Goal: Information Seeking & Learning: Learn about a topic

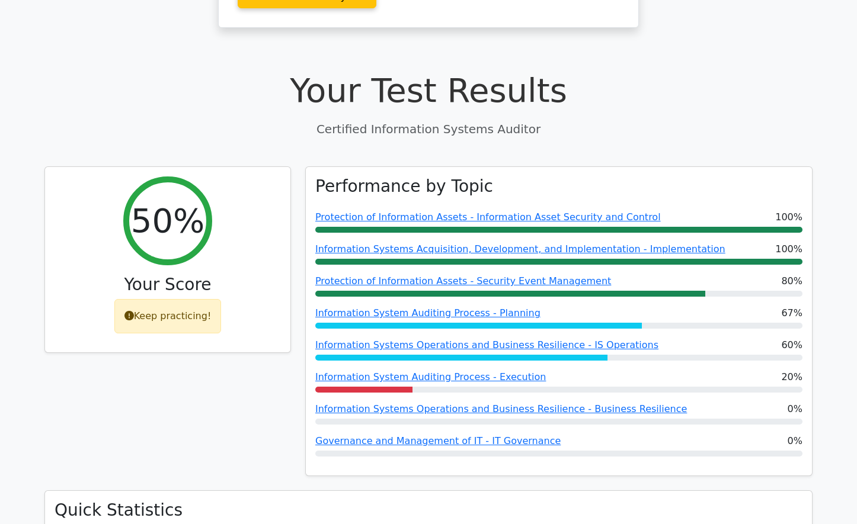
scroll to position [415, 0]
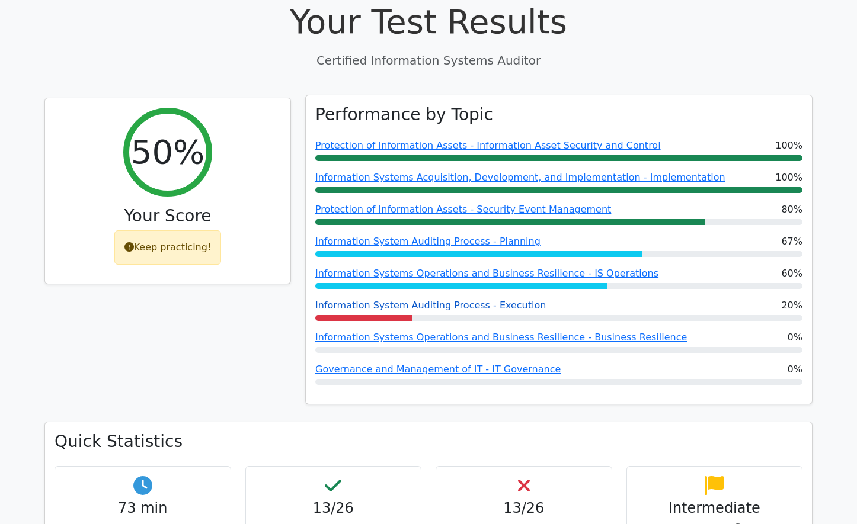
click at [428, 300] on link "Information System Auditing Process - Execution" at bounding box center [430, 305] width 231 height 11
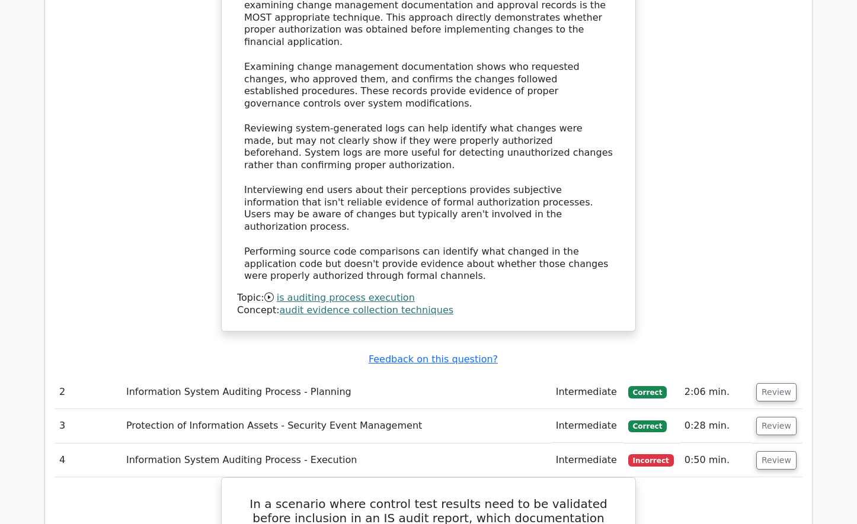
scroll to position [1422, 0]
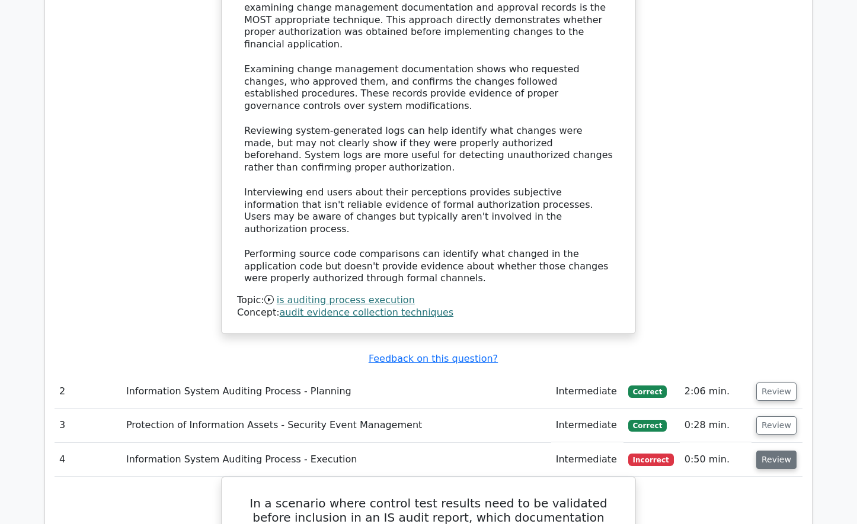
click at [781, 451] on button "Review" at bounding box center [776, 460] width 40 height 18
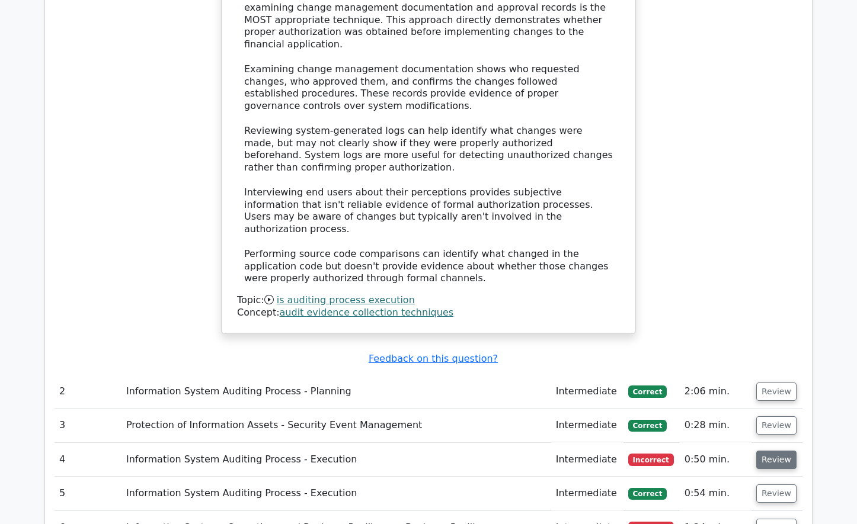
click at [781, 451] on button "Review" at bounding box center [776, 460] width 40 height 18
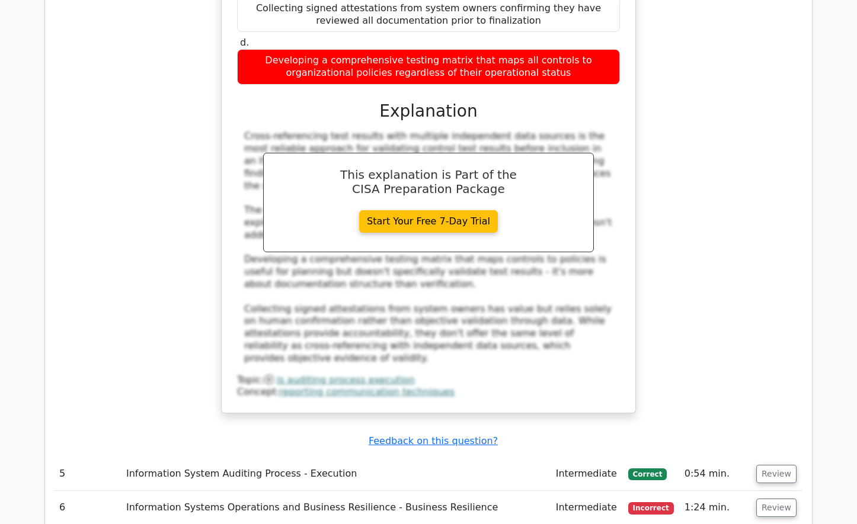
scroll to position [2074, 0]
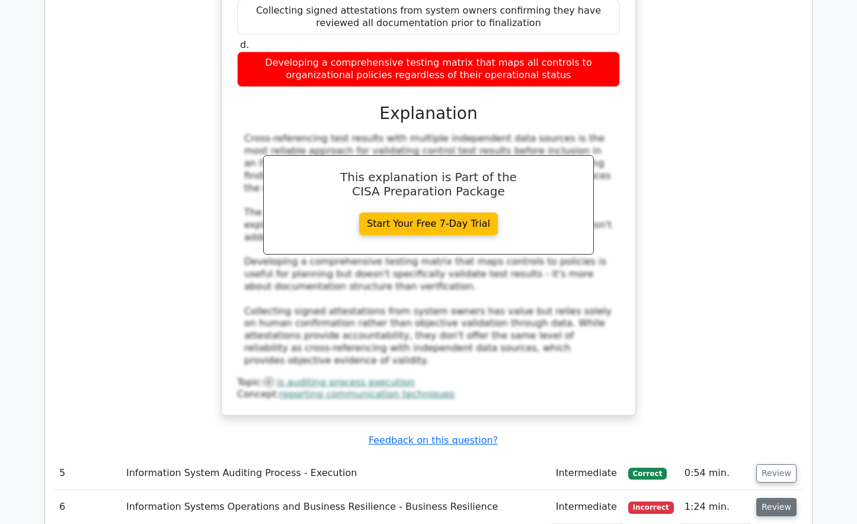
click at [780, 498] on button "Review" at bounding box center [776, 507] width 40 height 18
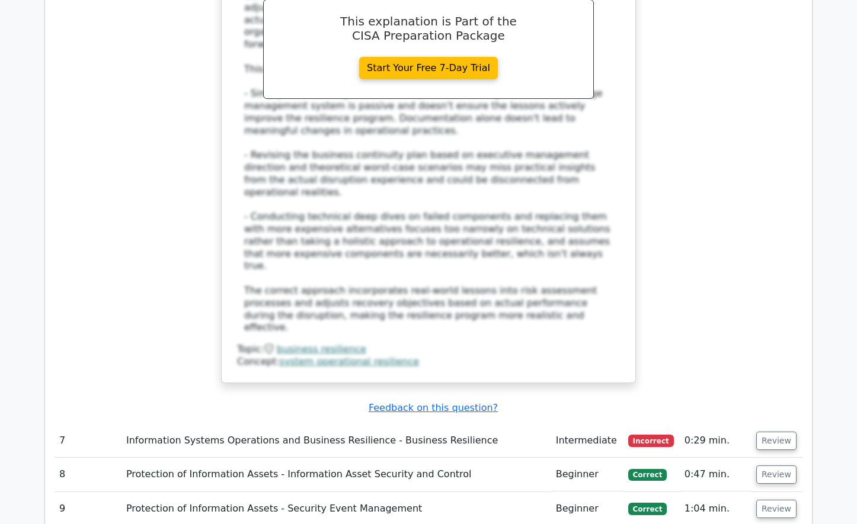
scroll to position [2963, 0]
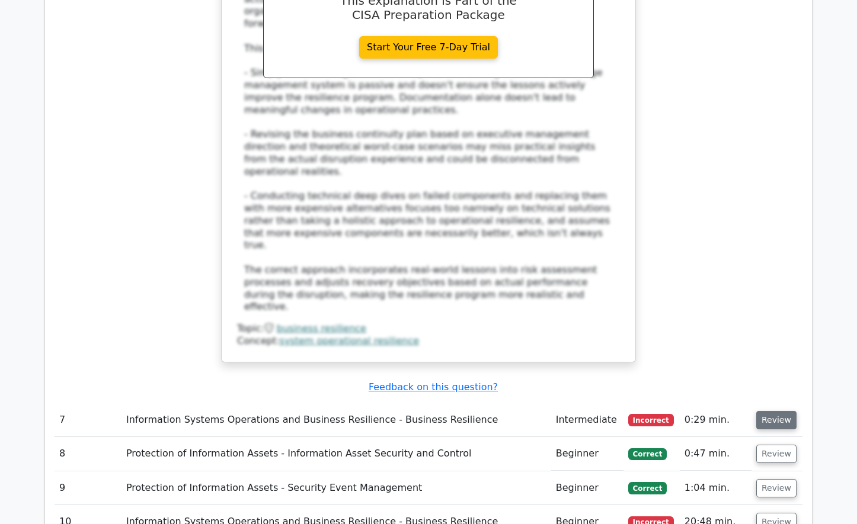
click at [783, 411] on button "Review" at bounding box center [776, 420] width 40 height 18
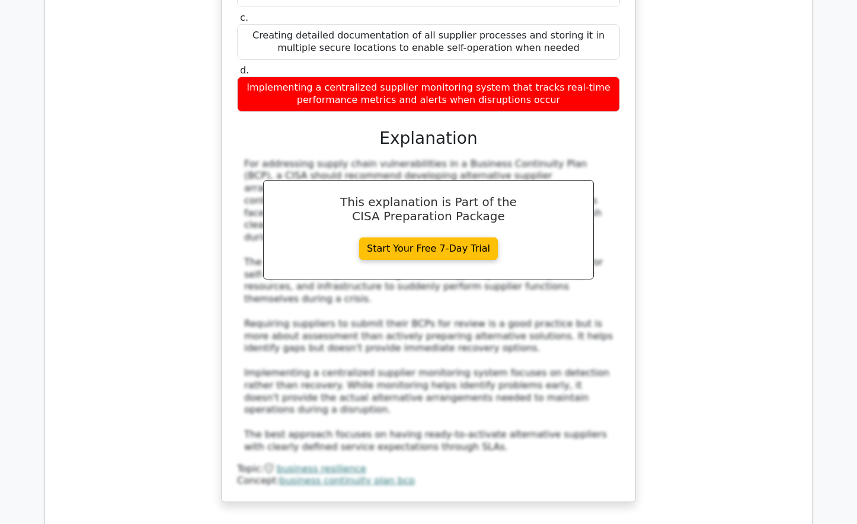
scroll to position [3555, 0]
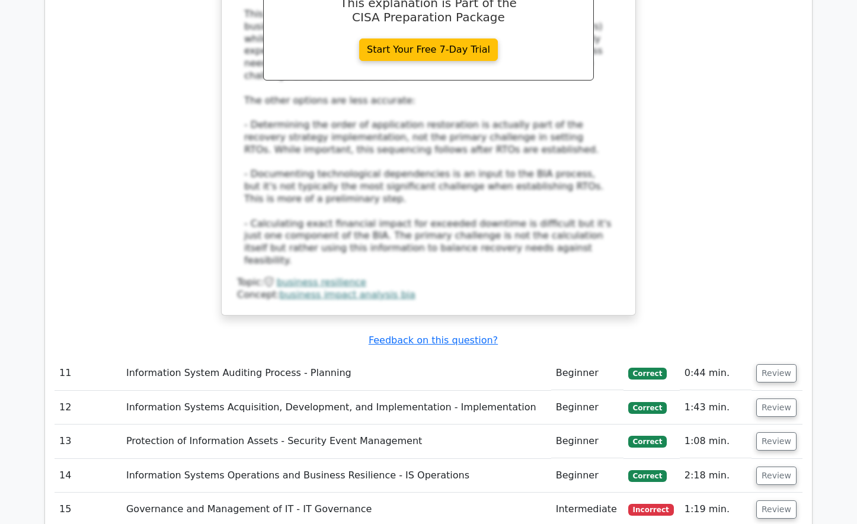
scroll to position [4503, 0]
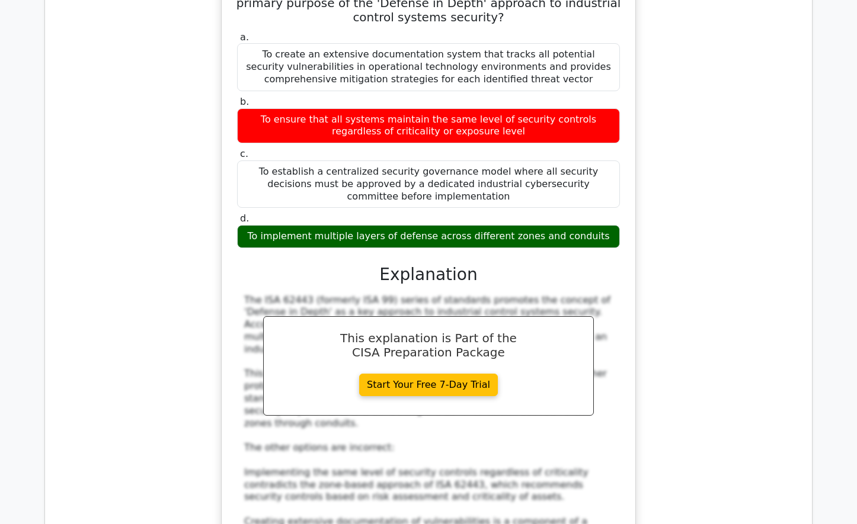
scroll to position [5096, 0]
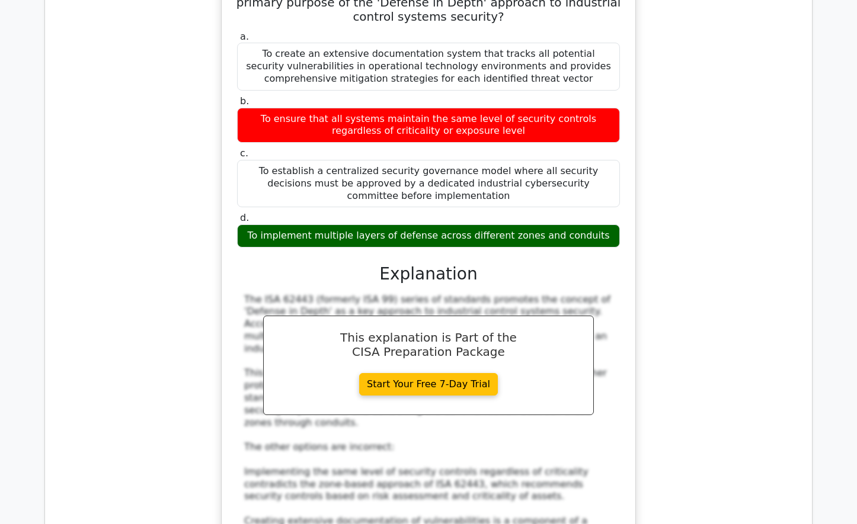
drag, startPoint x: 786, startPoint y: 433, endPoint x: 779, endPoint y: 431, distance: 7.5
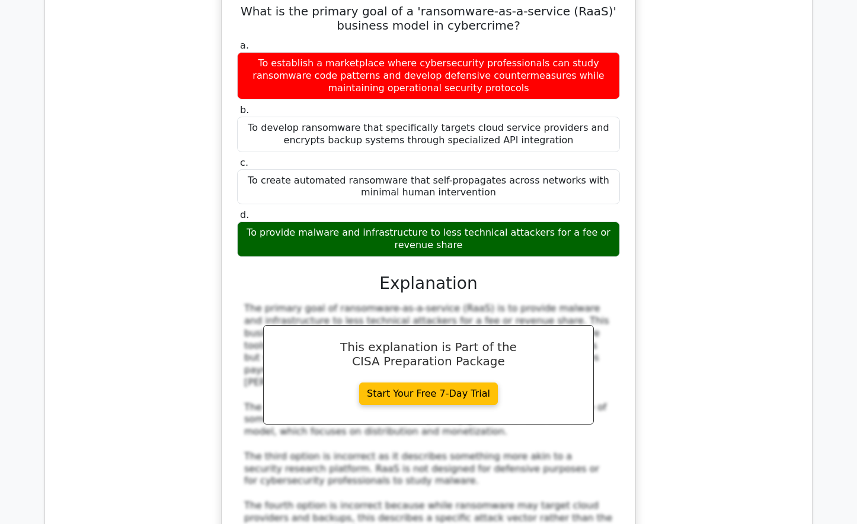
scroll to position [5866, 0]
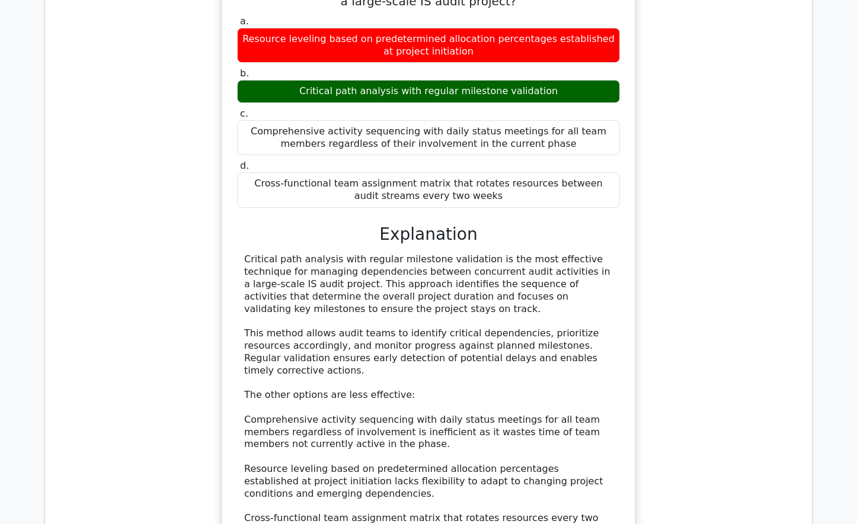
scroll to position [6577, 0]
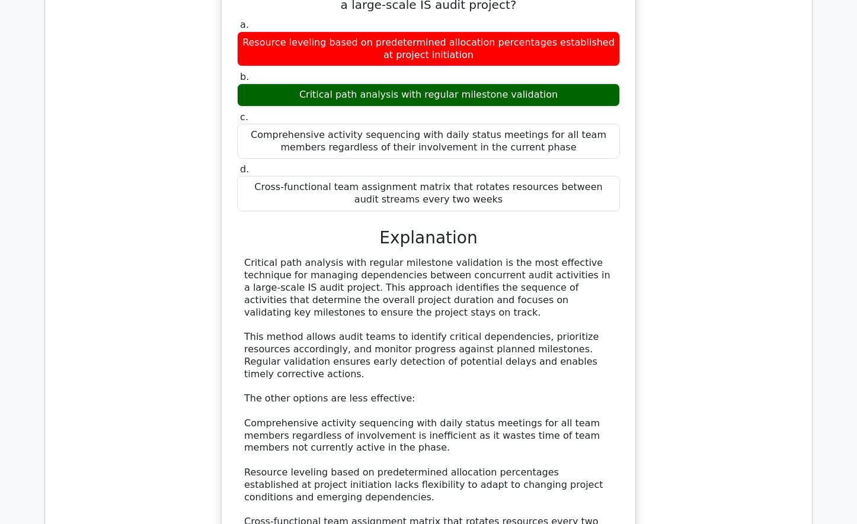
scroll to position [6637, 0]
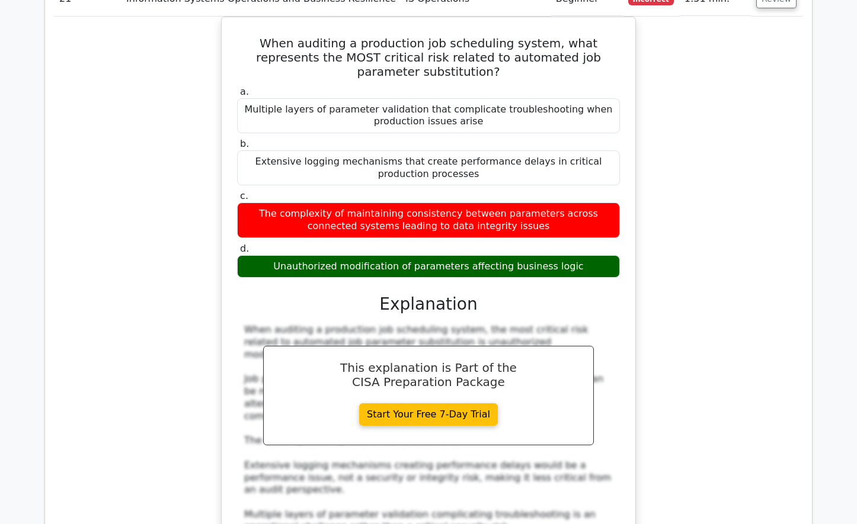
scroll to position [7466, 0]
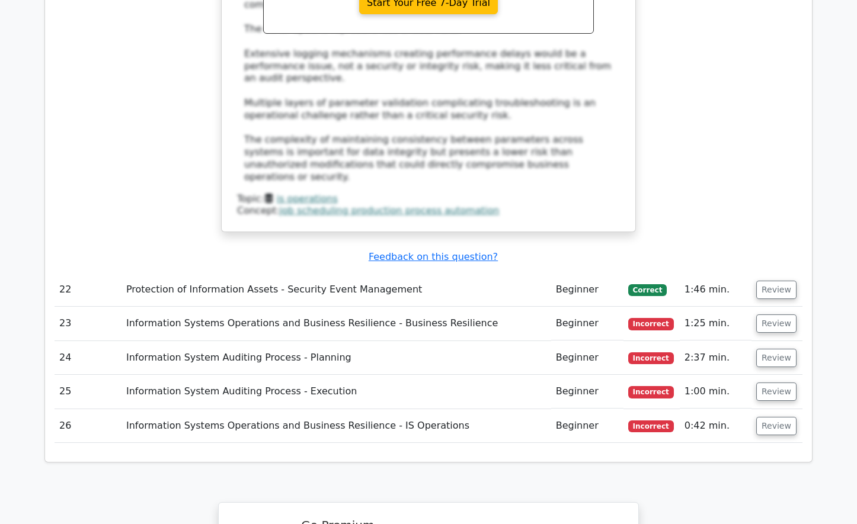
scroll to position [7466, 0]
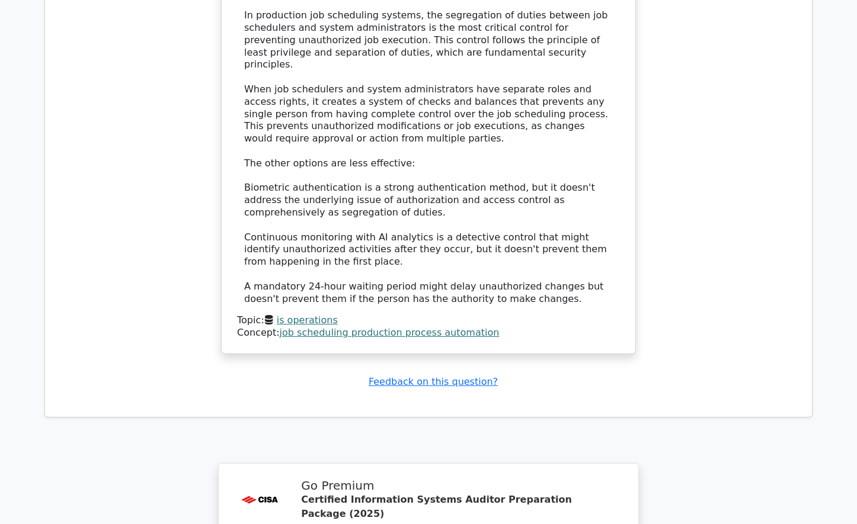
scroll to position [8521, 0]
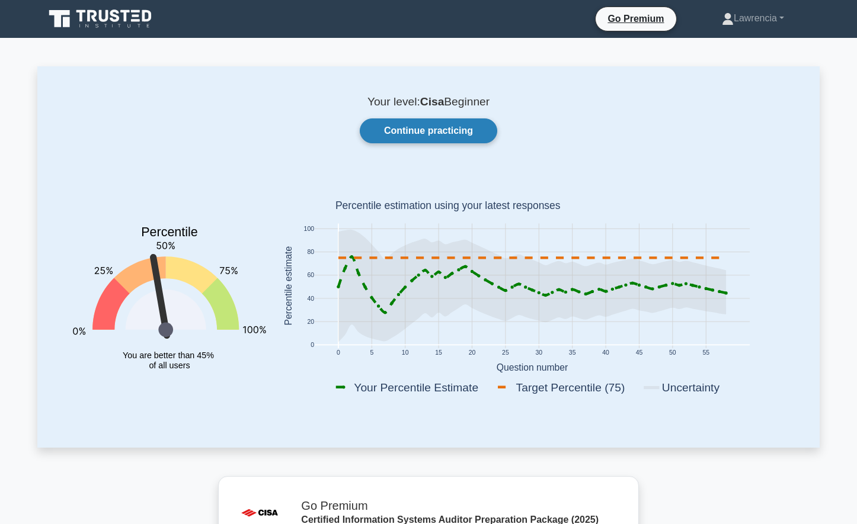
click at [431, 135] on link "Continue practicing" at bounding box center [428, 131] width 137 height 25
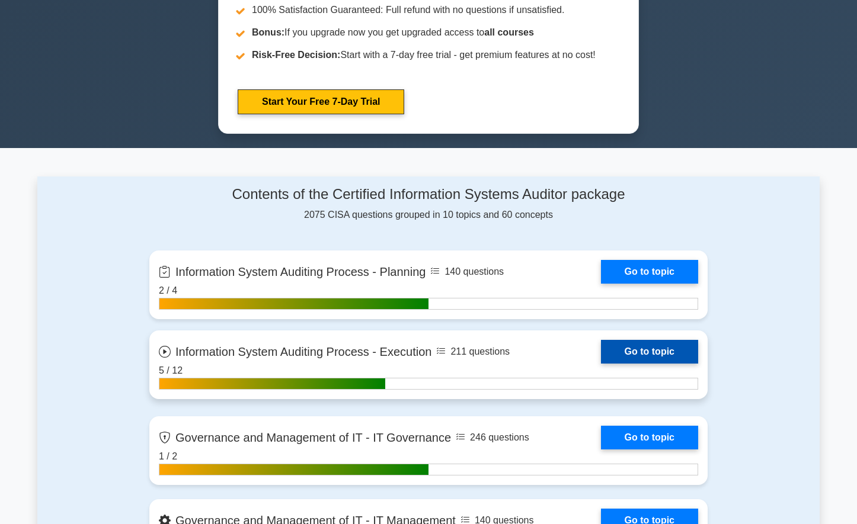
scroll to position [593, 0]
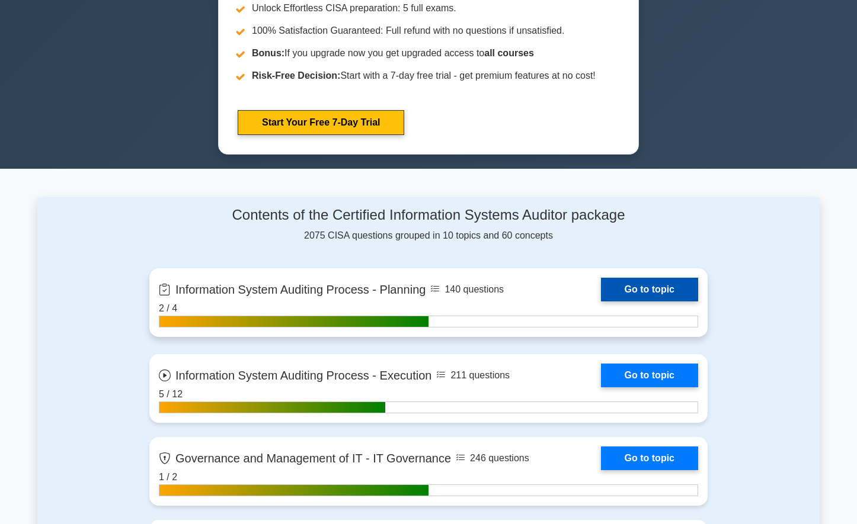
click at [623, 290] on link "Go to topic" at bounding box center [649, 290] width 97 height 24
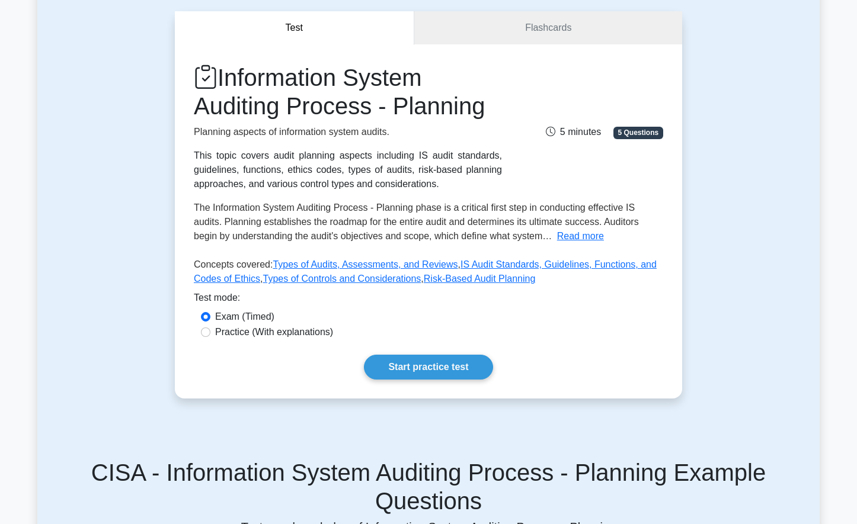
scroll to position [119, 0]
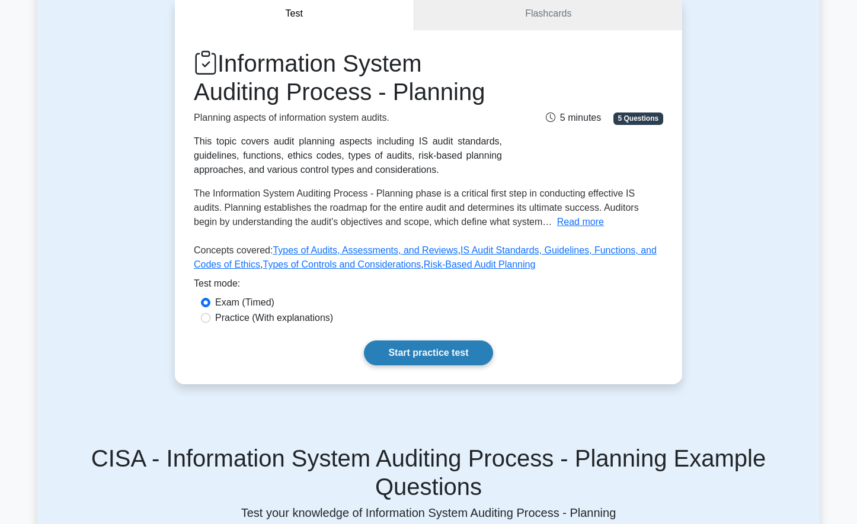
click at [420, 348] on link "Start practice test" at bounding box center [428, 353] width 129 height 25
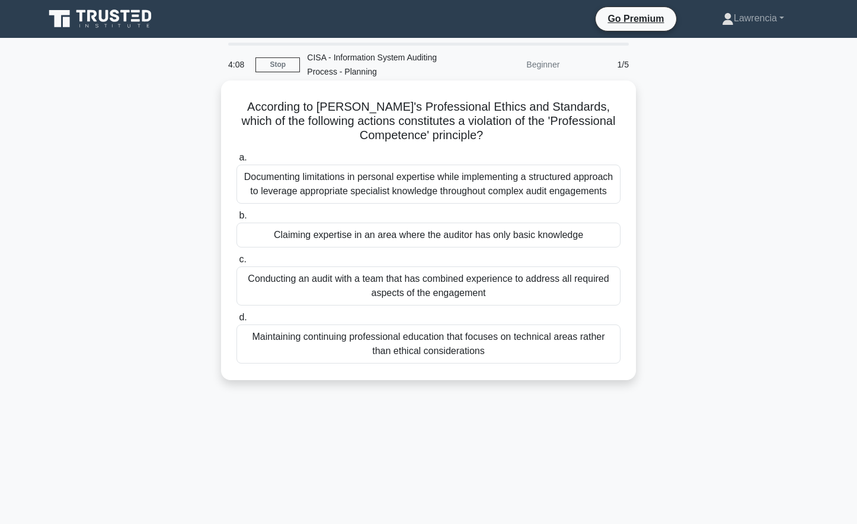
click at [376, 238] on div "Claiming expertise in an area where the auditor has only basic knowledge" at bounding box center [428, 235] width 384 height 25
click at [236, 220] on input "b. Claiming expertise in an area where the auditor has only basic knowledge" at bounding box center [236, 216] width 0 height 8
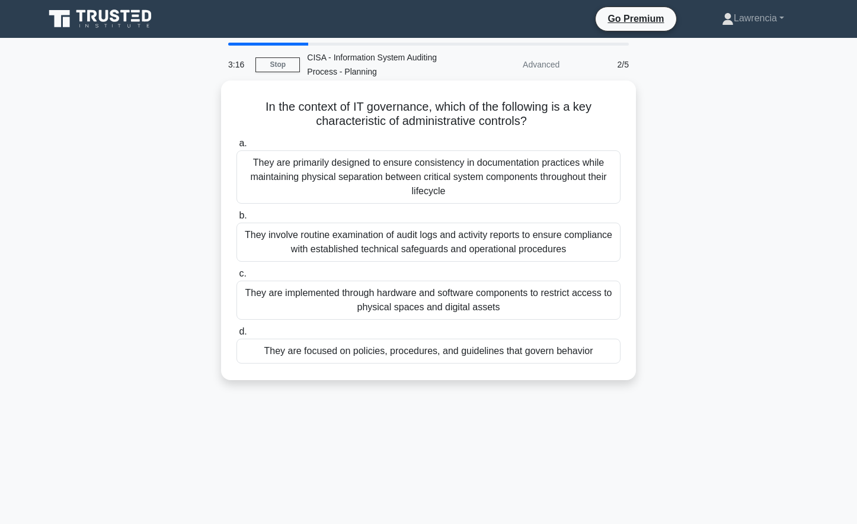
click at [401, 355] on div "They are focused on policies, procedures, and guidelines that govern behavior" at bounding box center [428, 351] width 384 height 25
click at [236, 336] on input "d. They are focused on policies, procedures, and guidelines that govern behavior" at bounding box center [236, 332] width 0 height 8
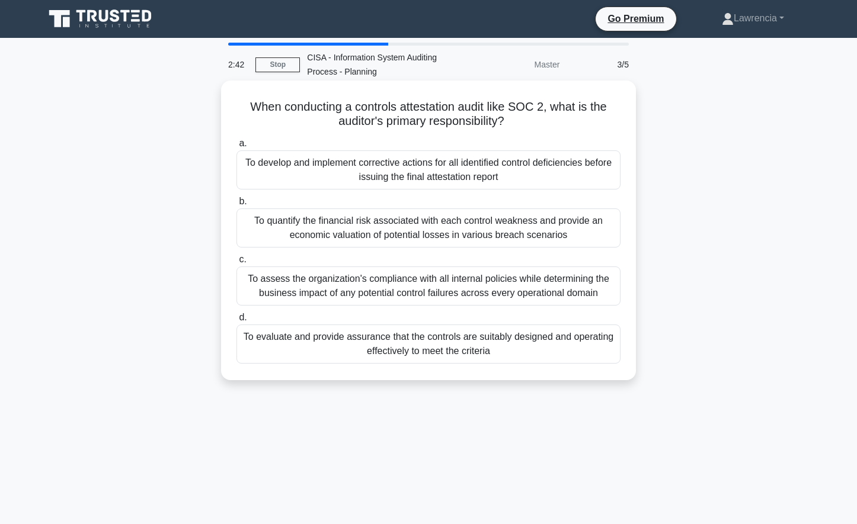
click at [379, 289] on div "To assess the organization's compliance with all internal policies while determ…" at bounding box center [428, 286] width 384 height 39
click at [236, 264] on input "c. To assess the organization's compliance with all internal policies while det…" at bounding box center [236, 260] width 0 height 8
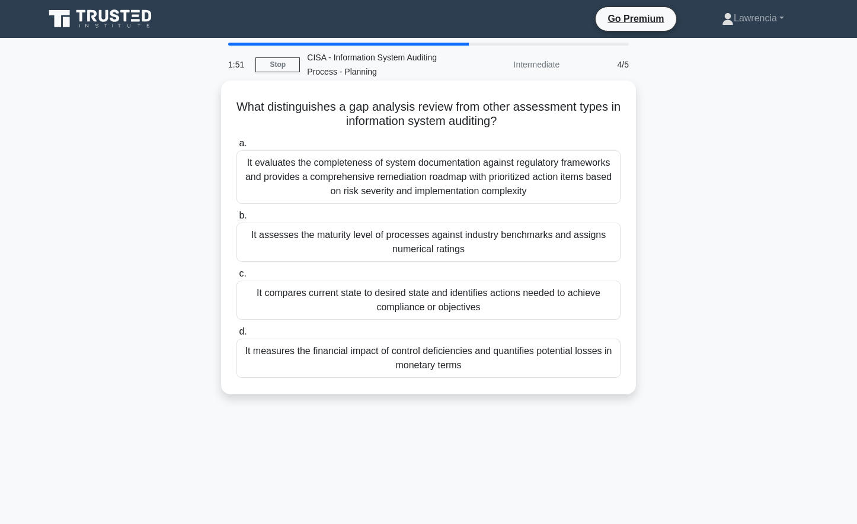
click at [415, 173] on div "It evaluates the completeness of system documentation against regulatory framew…" at bounding box center [428, 177] width 384 height 53
click at [236, 148] on input "a. It evaluates the completeness of system documentation against regulatory fra…" at bounding box center [236, 144] width 0 height 8
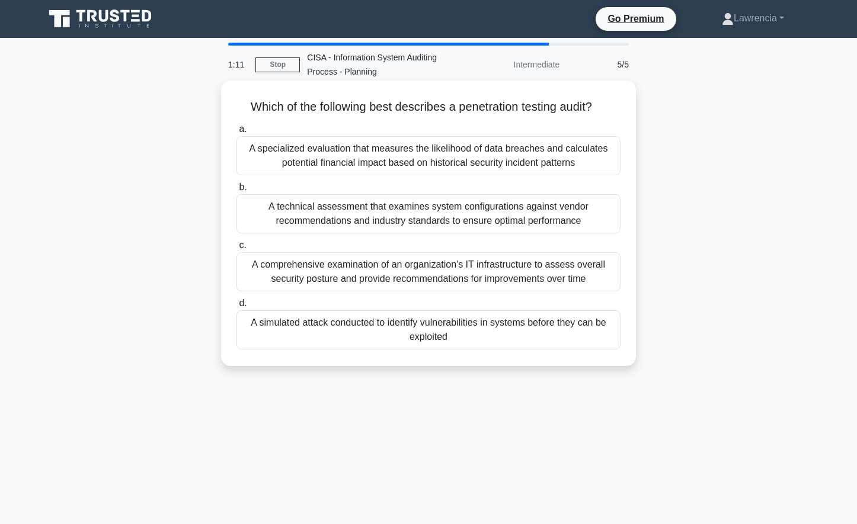
click at [418, 334] on div "A simulated attack conducted to identify vulnerabilities in systems before they…" at bounding box center [428, 329] width 384 height 39
click at [236, 308] on input "d. A simulated attack conducted to identify vulnerabilities in systems before t…" at bounding box center [236, 304] width 0 height 8
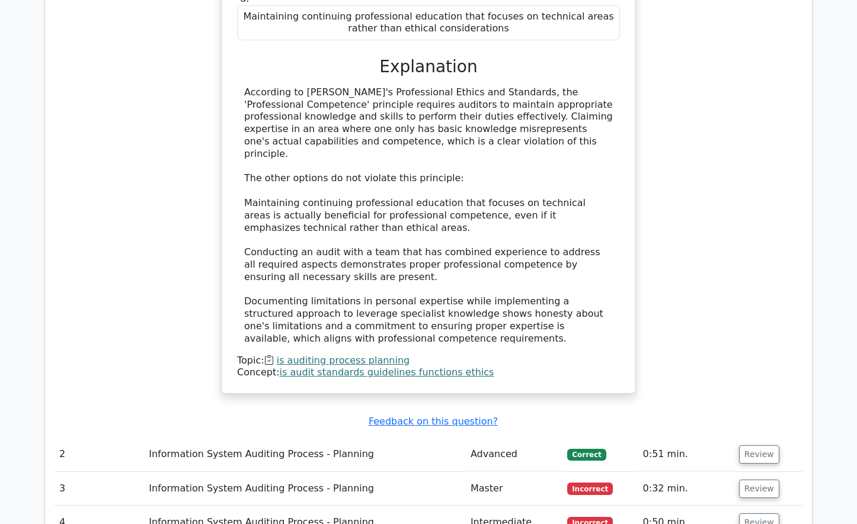
scroll to position [1244, 0]
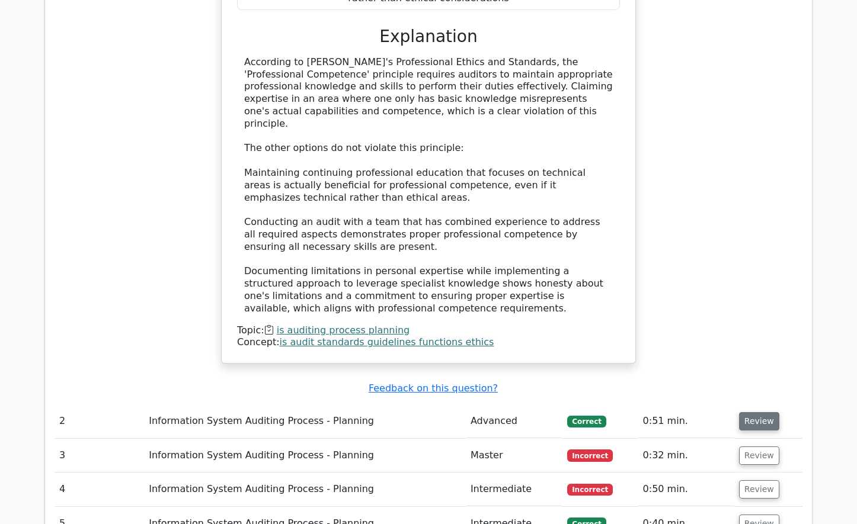
click at [751, 412] on button "Review" at bounding box center [759, 421] width 40 height 18
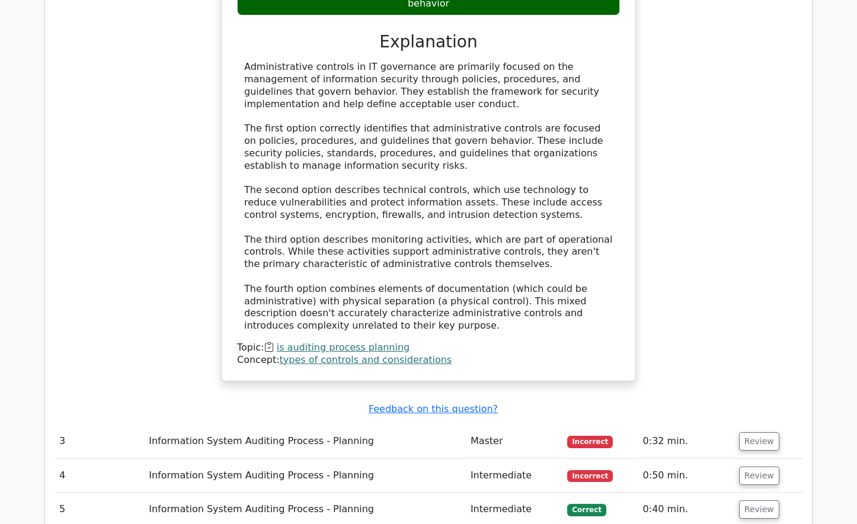
scroll to position [1955, 0]
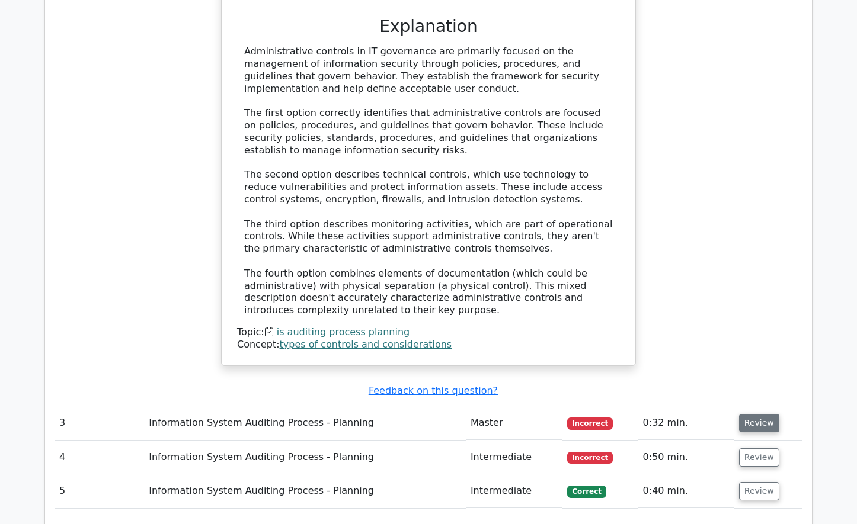
click at [760, 414] on button "Review" at bounding box center [759, 423] width 40 height 18
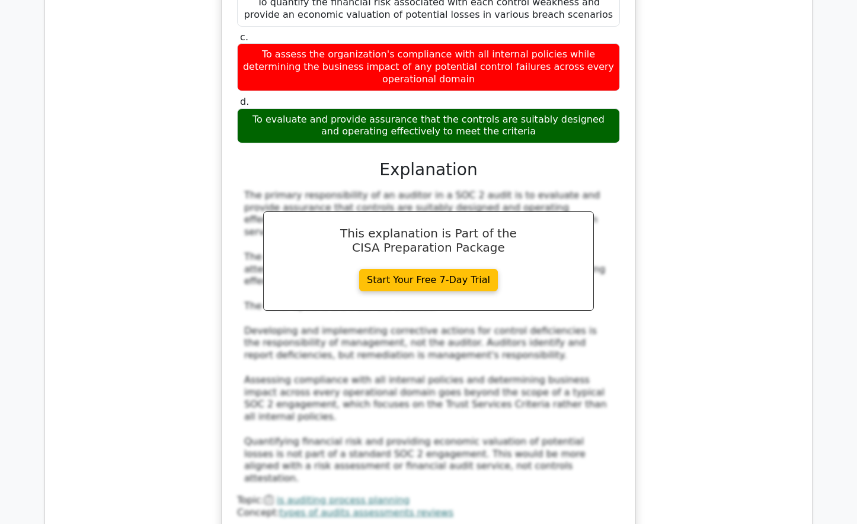
scroll to position [2607, 0]
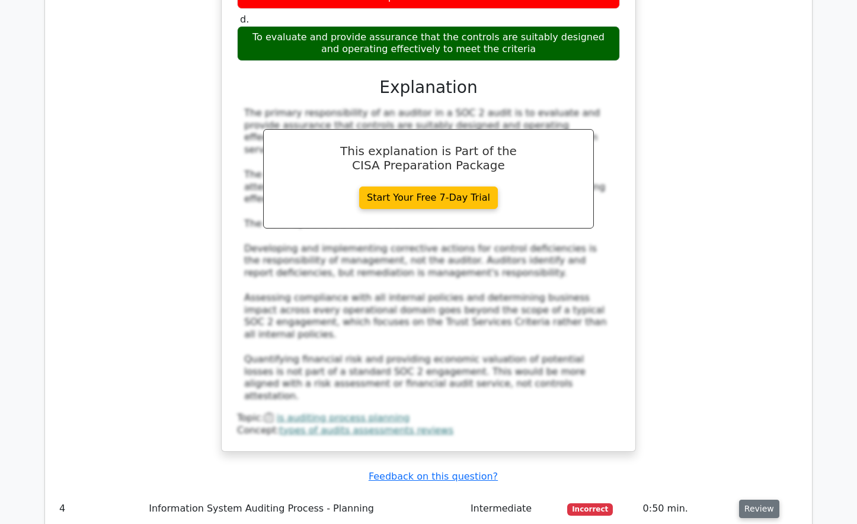
click at [742, 500] on button "Review" at bounding box center [759, 509] width 40 height 18
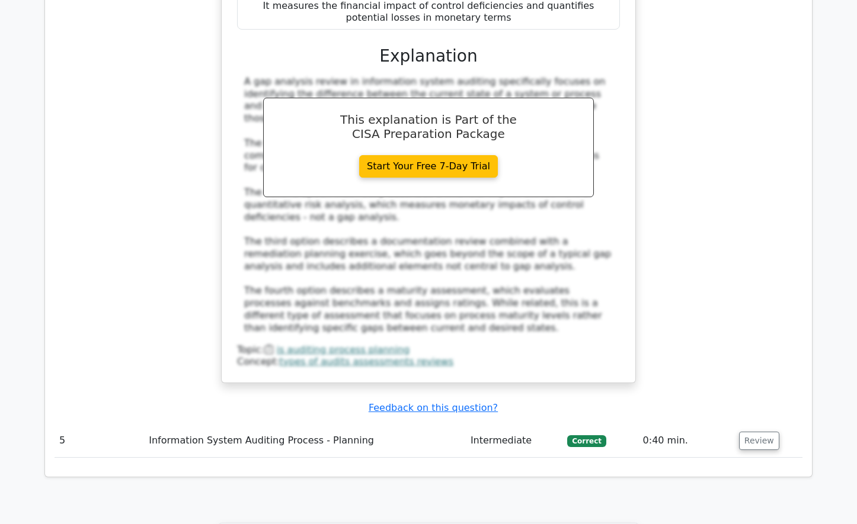
scroll to position [3378, 0]
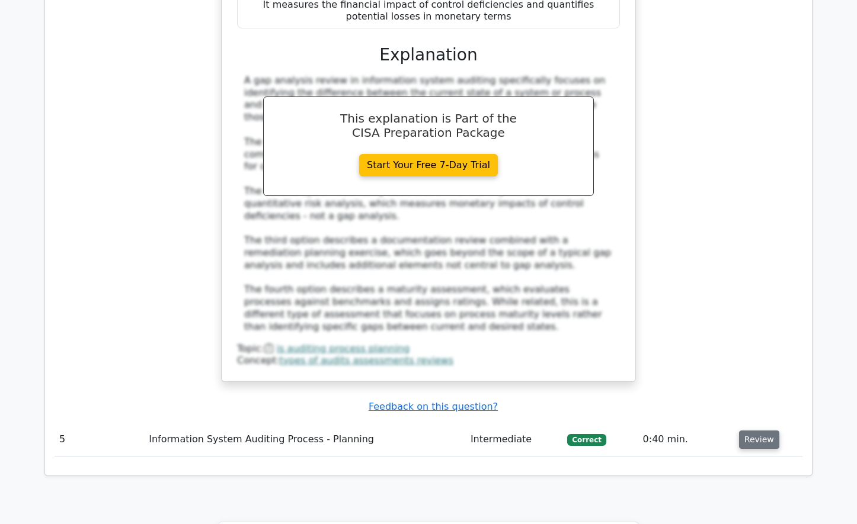
click at [745, 431] on button "Review" at bounding box center [759, 440] width 40 height 18
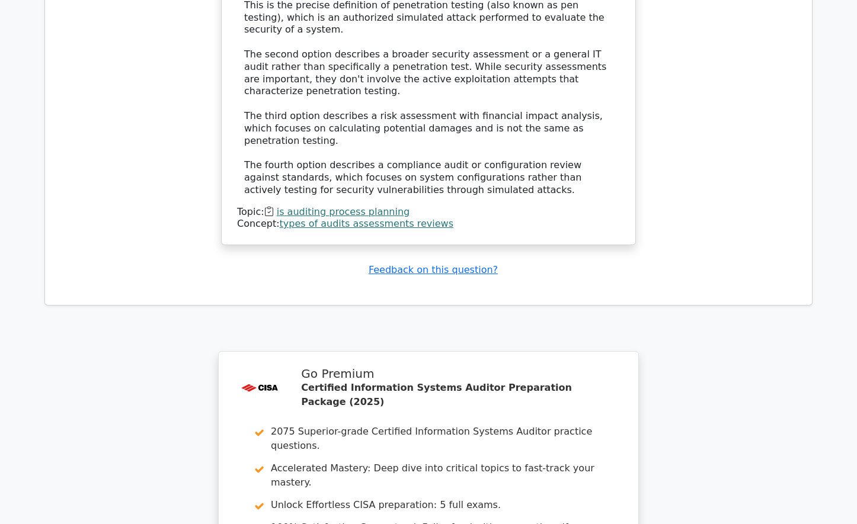
scroll to position [4207, 0]
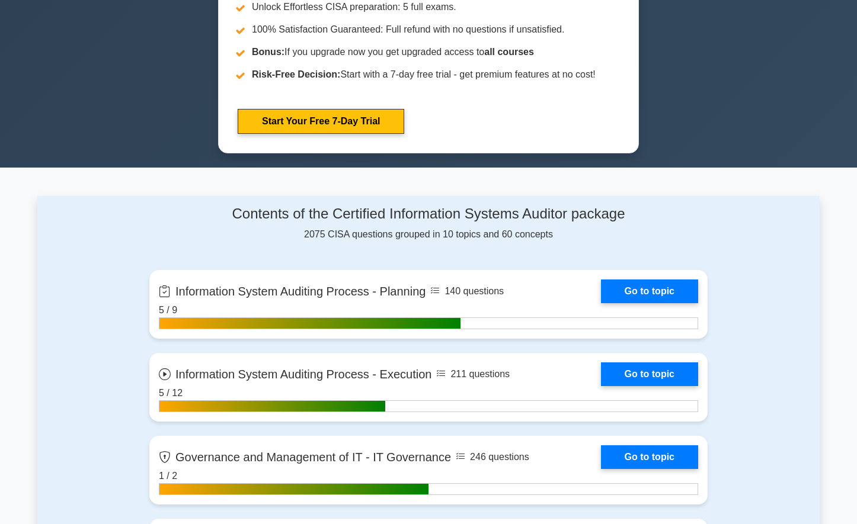
scroll to position [652, 0]
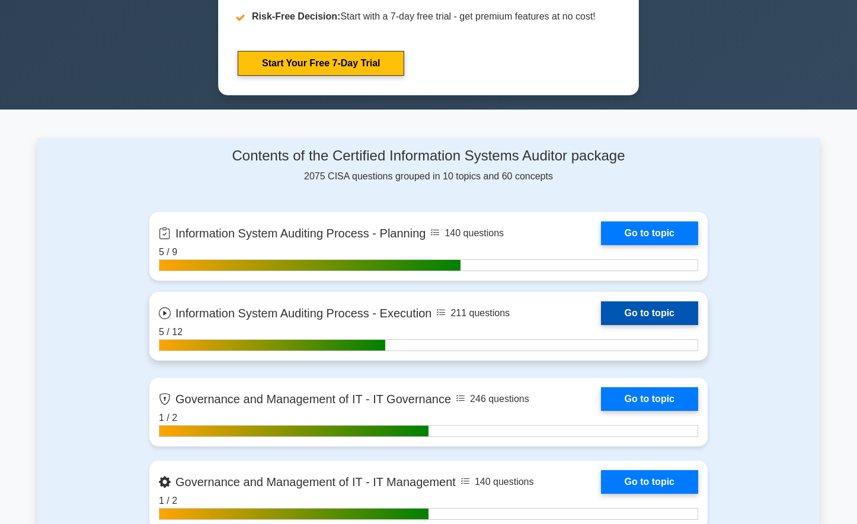
click at [601, 310] on link "Go to topic" at bounding box center [649, 314] width 97 height 24
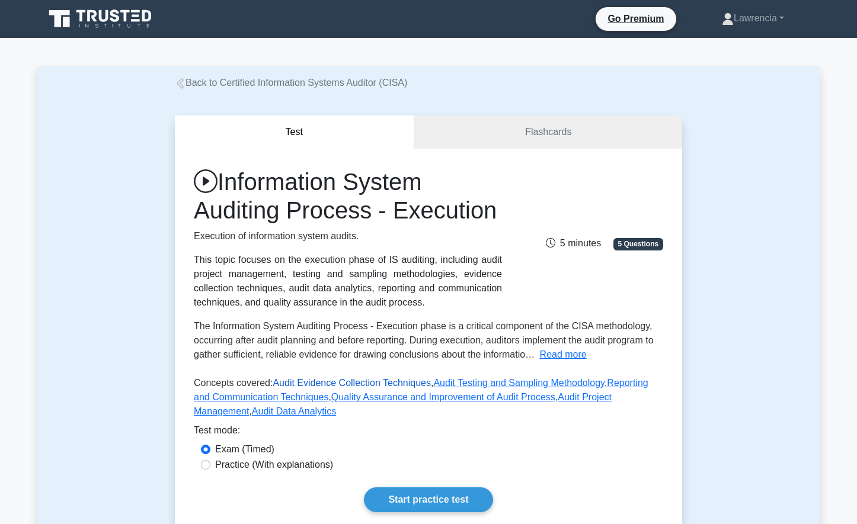
click at [295, 380] on link "Audit Evidence Collection Techniques" at bounding box center [352, 383] width 158 height 10
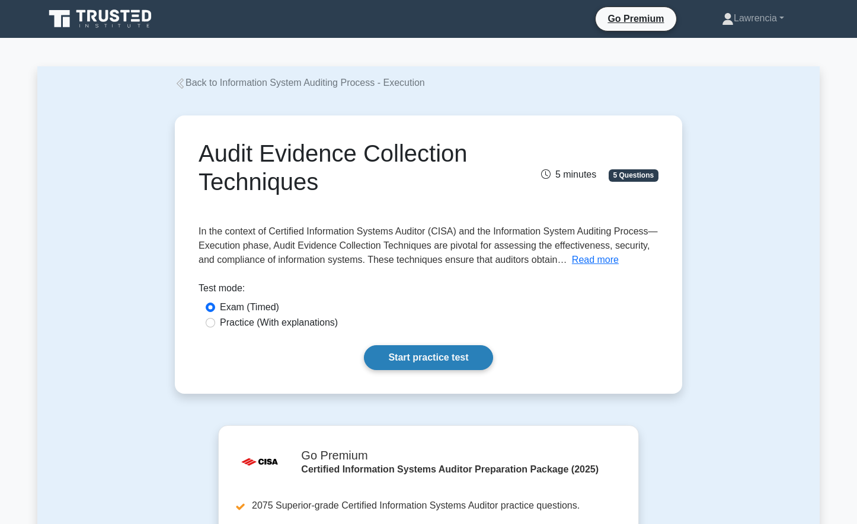
click at [437, 357] on link "Start practice test" at bounding box center [428, 357] width 129 height 25
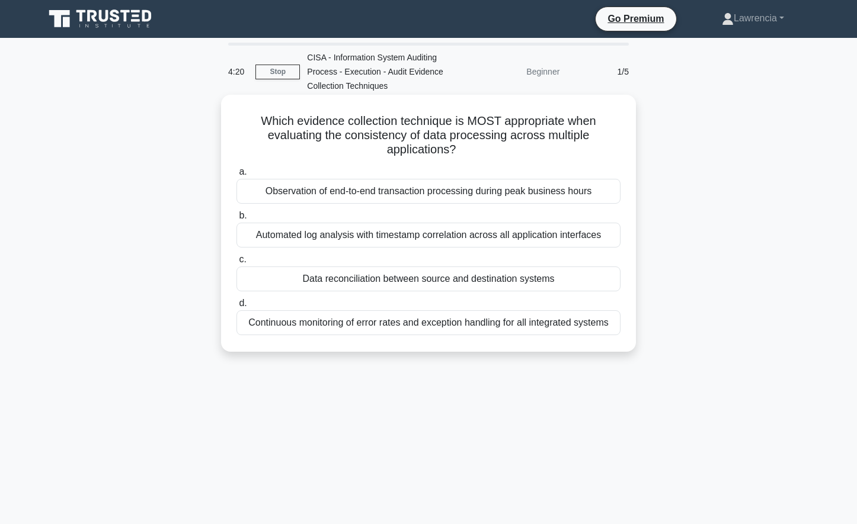
click at [416, 241] on div "Automated log analysis with timestamp correlation across all application interf…" at bounding box center [428, 235] width 384 height 25
click at [236, 220] on input "b. Automated log analysis with timestamp correlation across all application int…" at bounding box center [236, 216] width 0 height 8
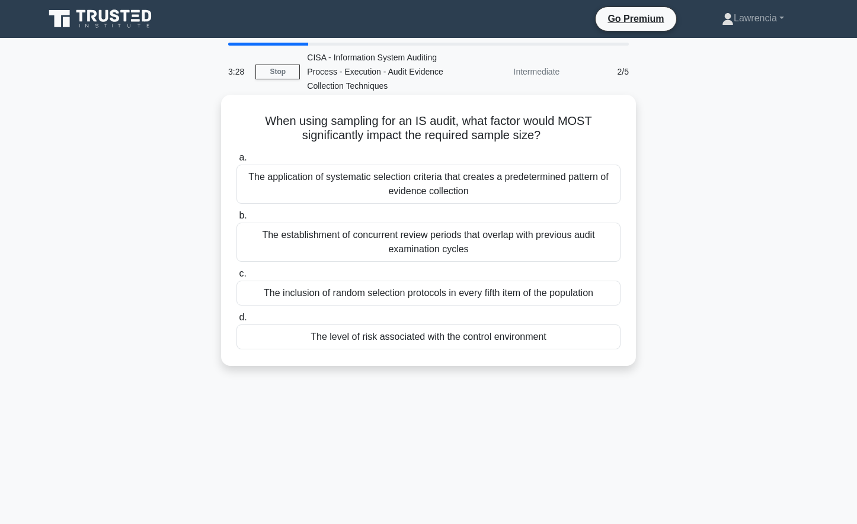
click at [345, 342] on div "The level of risk associated with the control environment" at bounding box center [428, 337] width 384 height 25
click at [236, 322] on input "d. The level of risk associated with the control environment" at bounding box center [236, 318] width 0 height 8
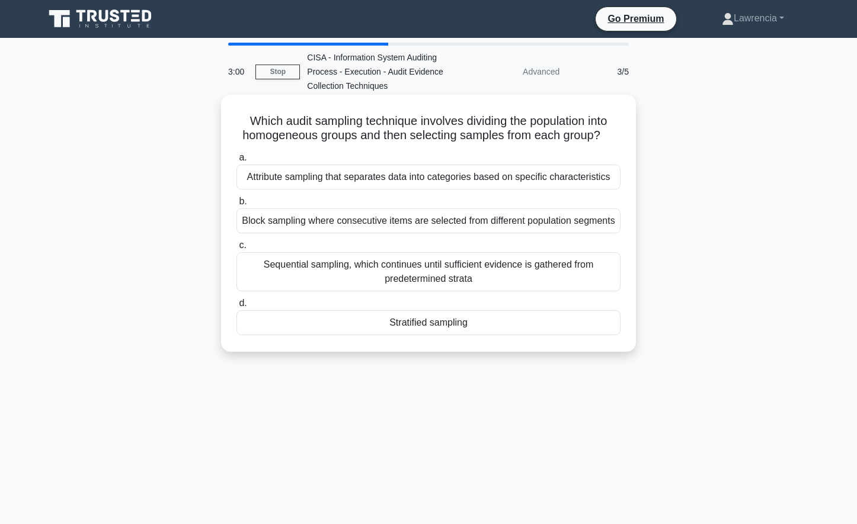
click at [370, 329] on div "Stratified sampling" at bounding box center [428, 322] width 384 height 25
click at [236, 308] on input "d. Stratified sampling" at bounding box center [236, 304] width 0 height 8
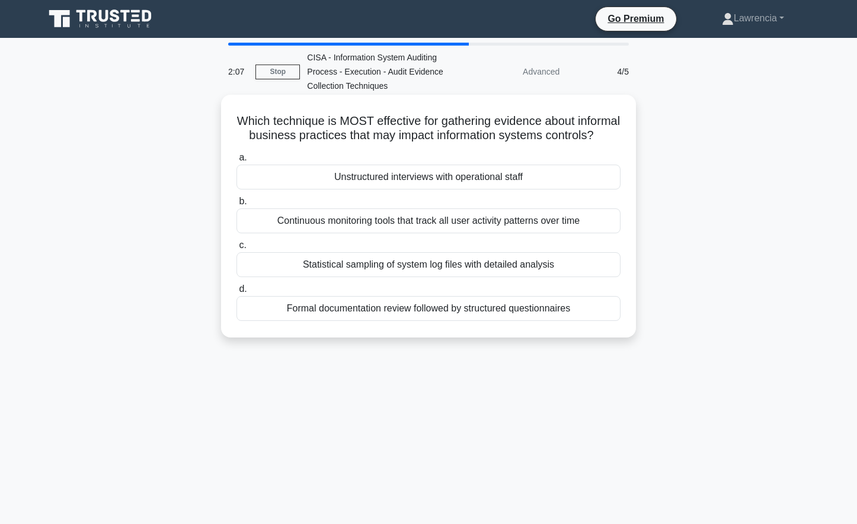
click at [427, 190] on div "Unstructured interviews with operational staff" at bounding box center [428, 177] width 384 height 25
click at [236, 162] on input "a. Unstructured interviews with operational staff" at bounding box center [236, 158] width 0 height 8
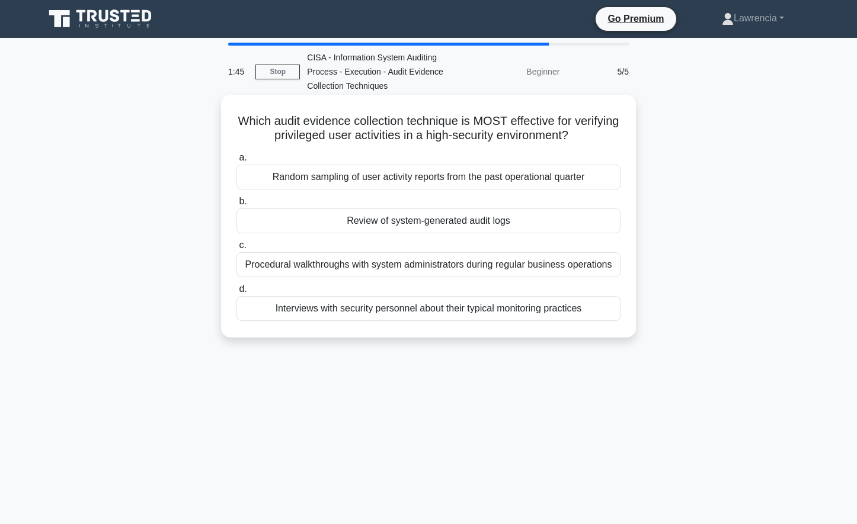
click at [405, 270] on div "Procedural walkthroughs with system administrators during regular business oper…" at bounding box center [428, 264] width 384 height 25
click at [236, 249] on input "c. Procedural walkthroughs with system administrators during regular business o…" at bounding box center [236, 246] width 0 height 8
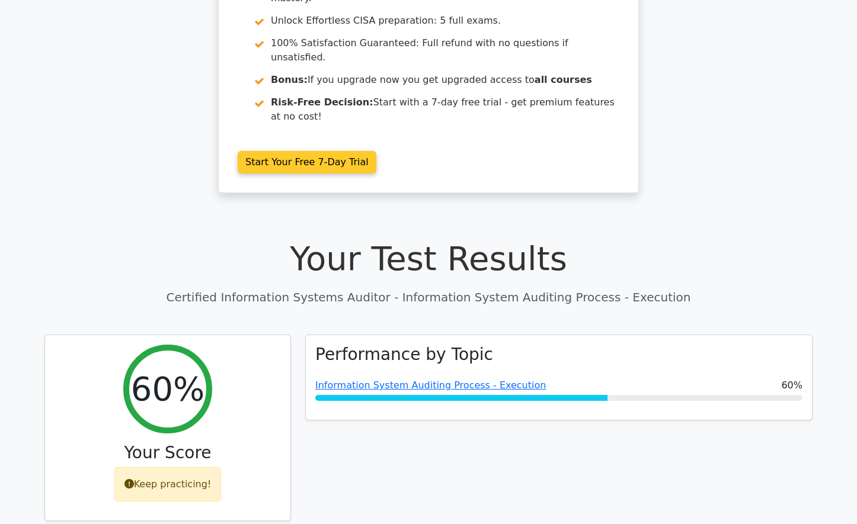
scroll to position [296, 0]
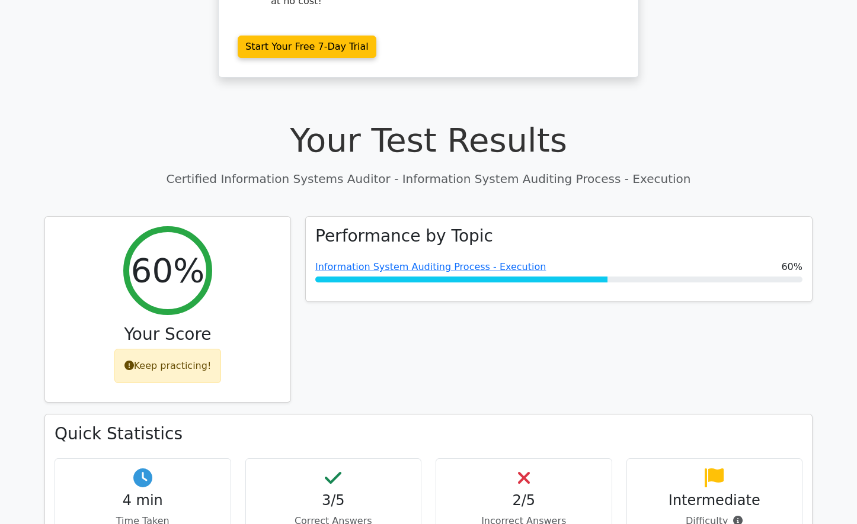
click at [338, 492] on h4 "3/5" at bounding box center [333, 500] width 156 height 17
click at [509, 492] on h4 "2/5" at bounding box center [524, 500] width 156 height 17
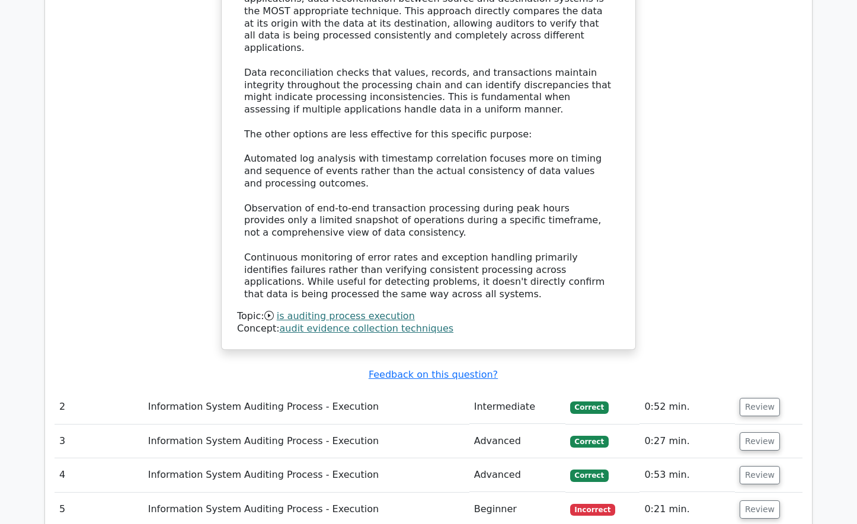
scroll to position [1308, 0]
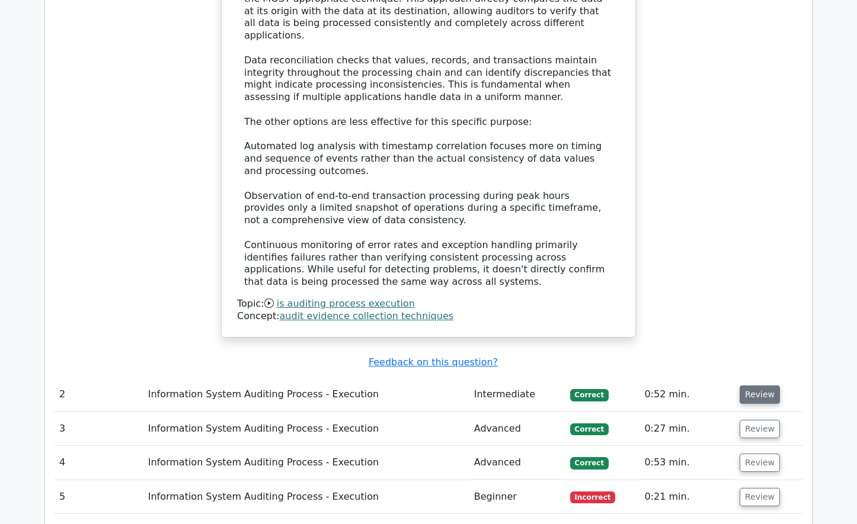
click at [764, 386] on button "Review" at bounding box center [760, 395] width 40 height 18
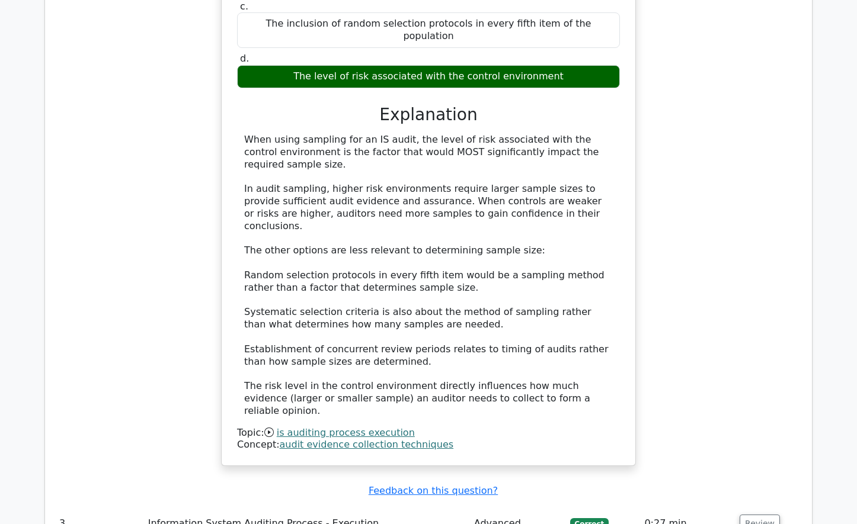
scroll to position [1900, 0]
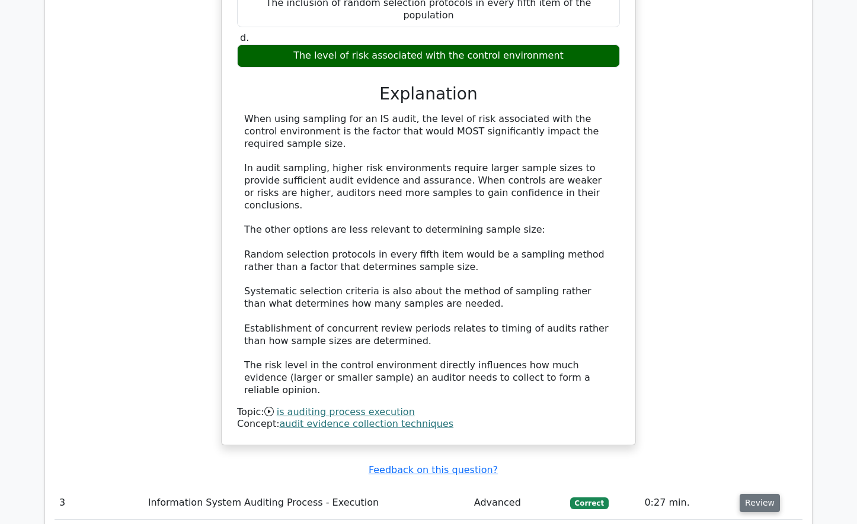
click at [745, 494] on button "Review" at bounding box center [760, 503] width 40 height 18
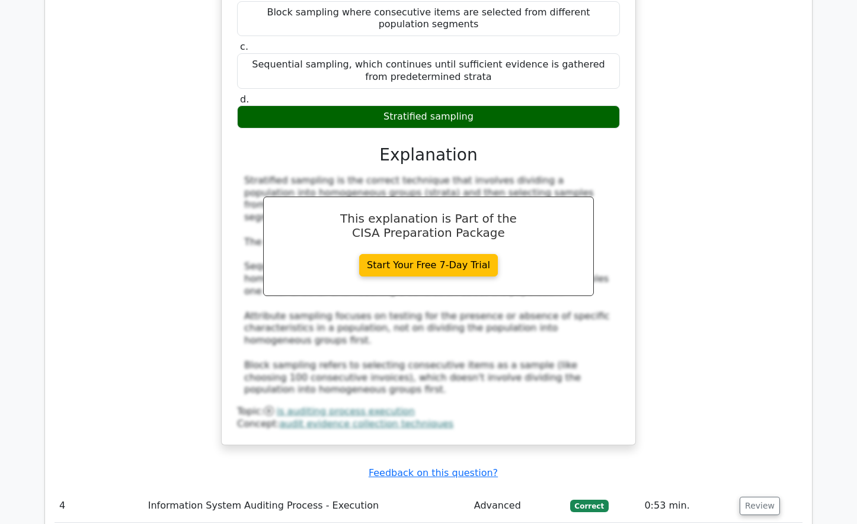
scroll to position [2552, 0]
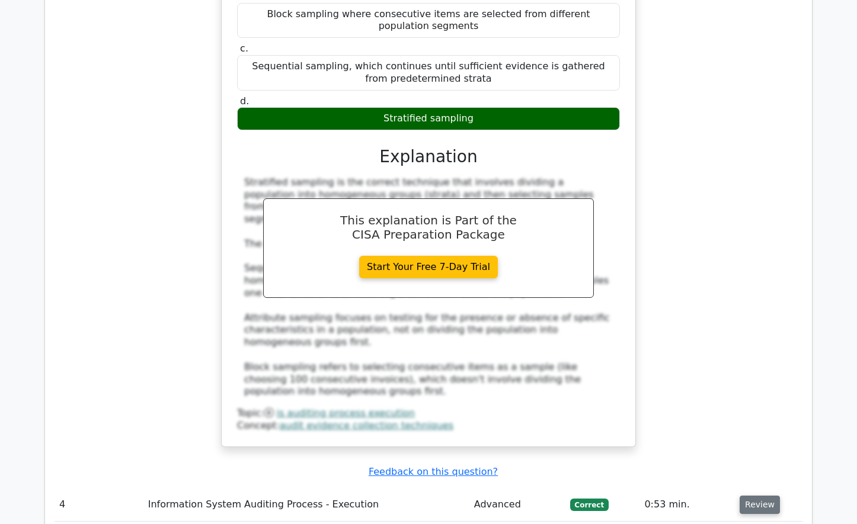
click at [748, 496] on button "Review" at bounding box center [760, 505] width 40 height 18
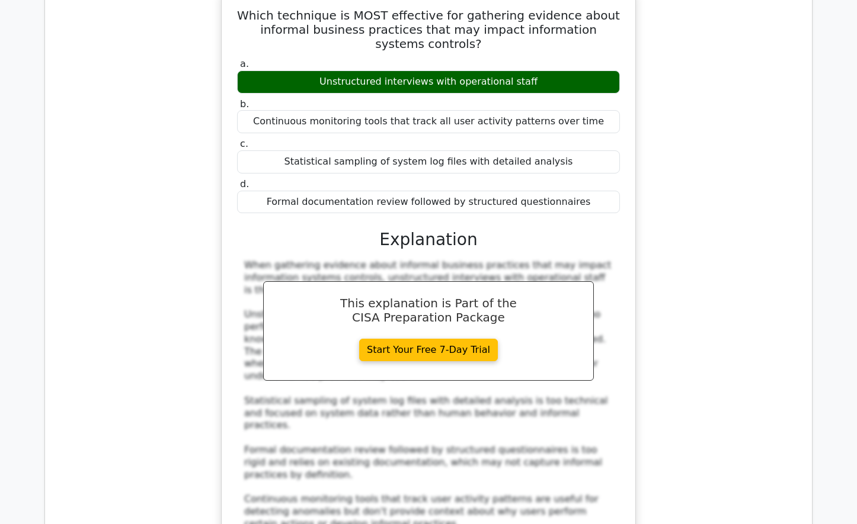
scroll to position [3145, 0]
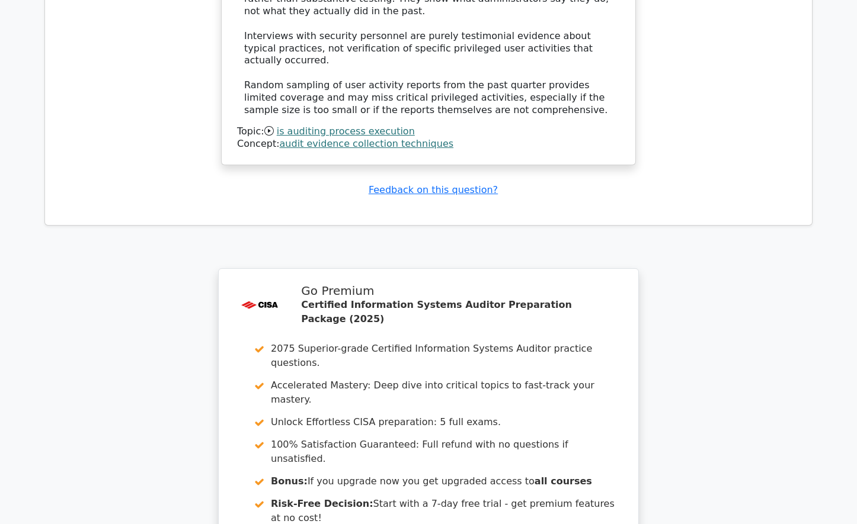
scroll to position [4228, 0]
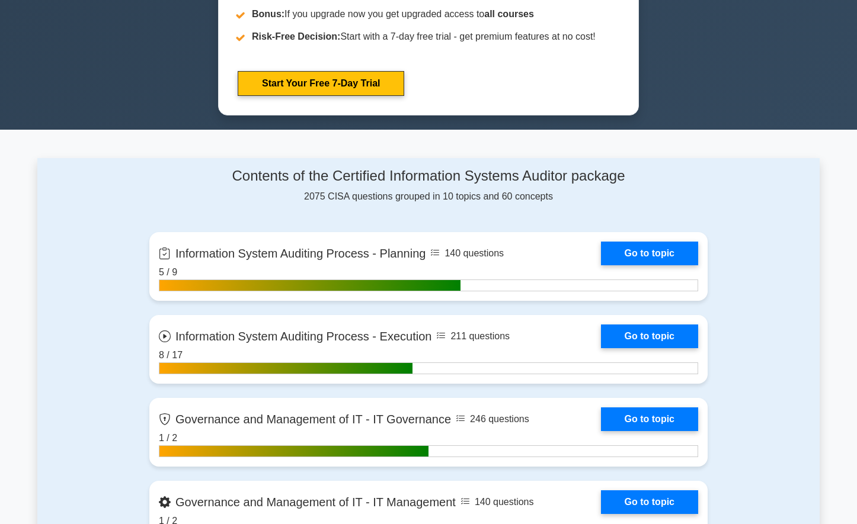
scroll to position [711, 0]
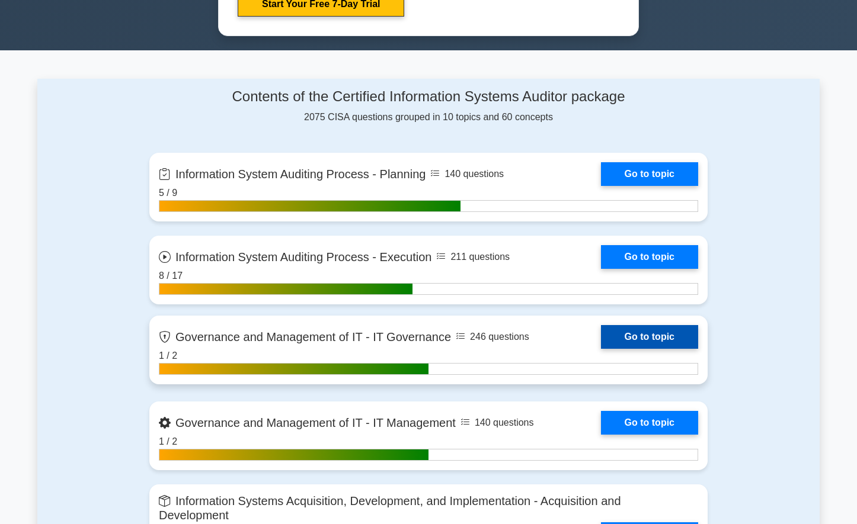
click at [601, 349] on link "Go to topic" at bounding box center [649, 337] width 97 height 24
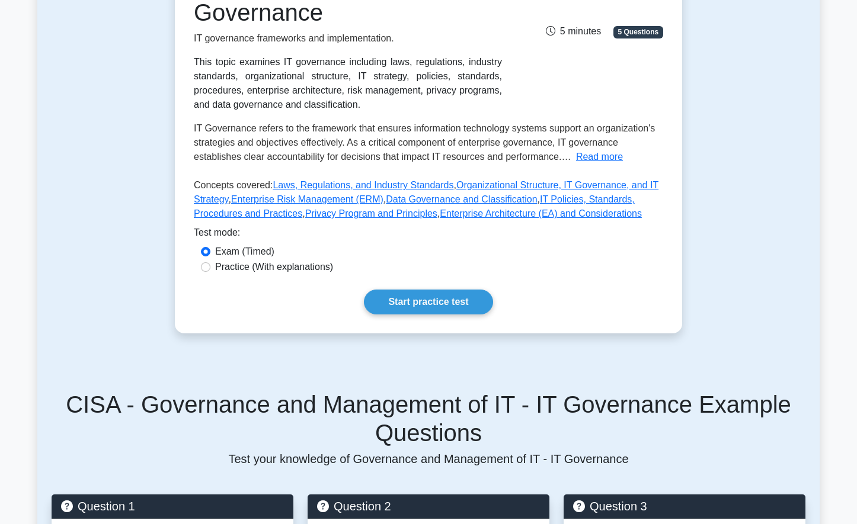
scroll to position [237, 0]
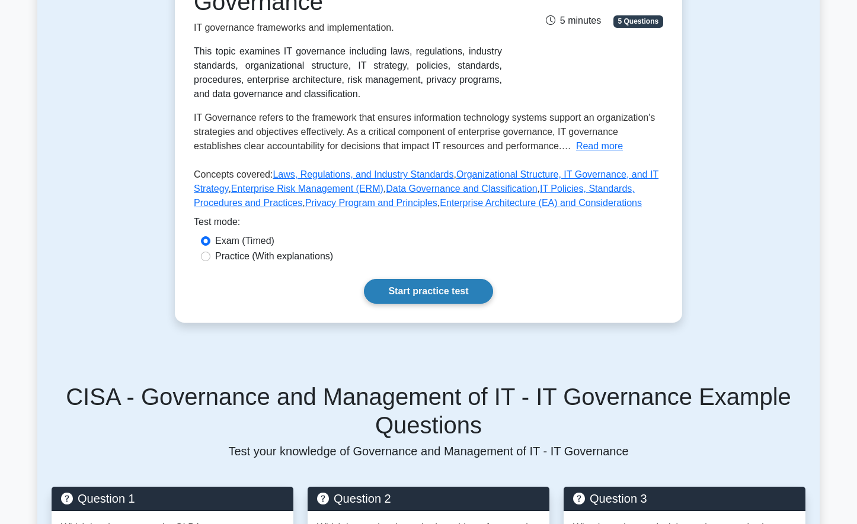
click at [434, 293] on link "Start practice test" at bounding box center [428, 291] width 129 height 25
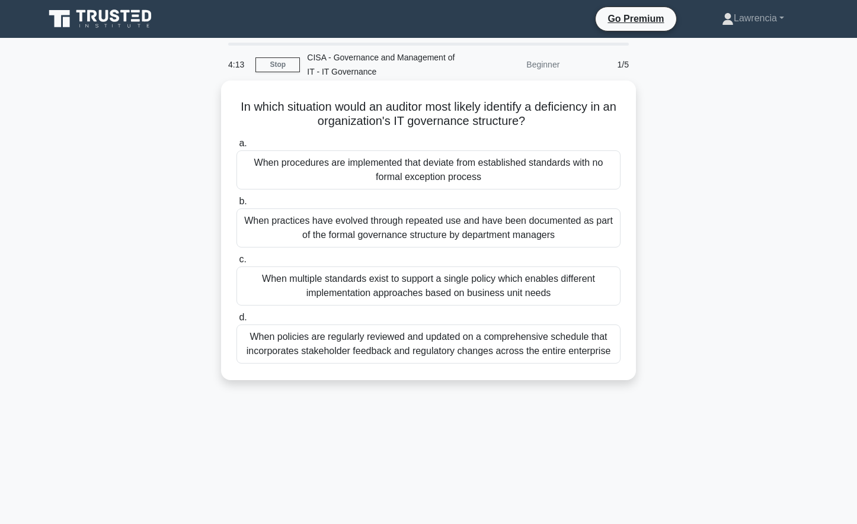
click at [374, 175] on div "When procedures are implemented that deviate from established standards with no…" at bounding box center [428, 170] width 384 height 39
click at [236, 148] on input "a. When procedures are implemented that deviate from established standards with…" at bounding box center [236, 144] width 0 height 8
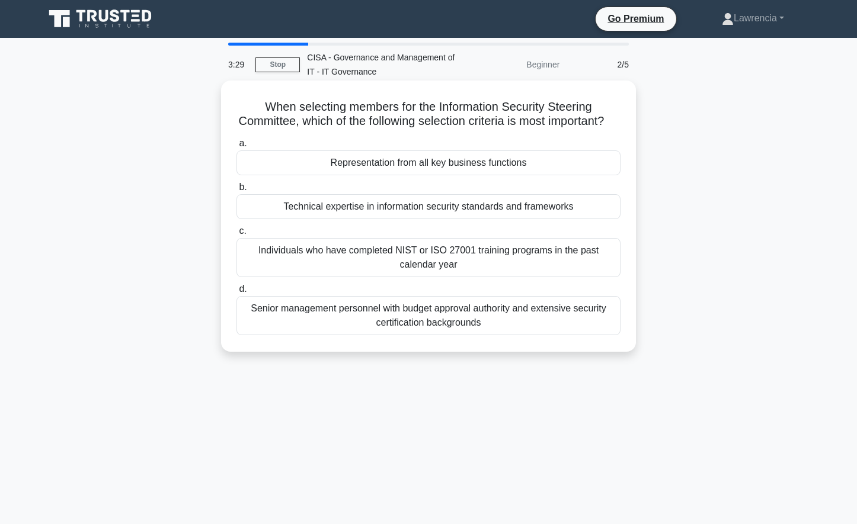
click at [357, 270] on div "Individuals who have completed NIST or ISO 27001 training programs in the past …" at bounding box center [428, 257] width 384 height 39
click at [236, 235] on input "c. Individuals who have completed NIST or ISO 27001 training programs in the pa…" at bounding box center [236, 232] width 0 height 8
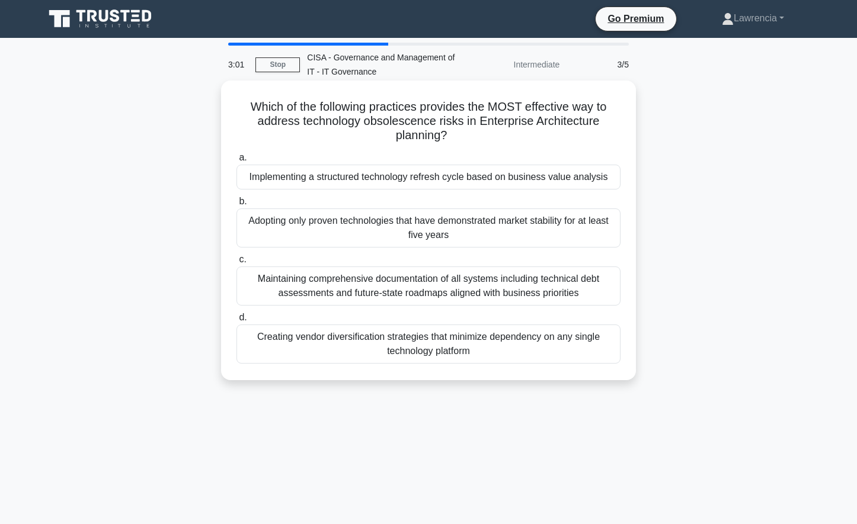
click at [357, 286] on div "Maintaining comprehensive documentation of all systems including technical debt…" at bounding box center [428, 286] width 384 height 39
click at [236, 264] on input "c. Maintaining comprehensive documentation of all systems including technical d…" at bounding box center [236, 260] width 0 height 8
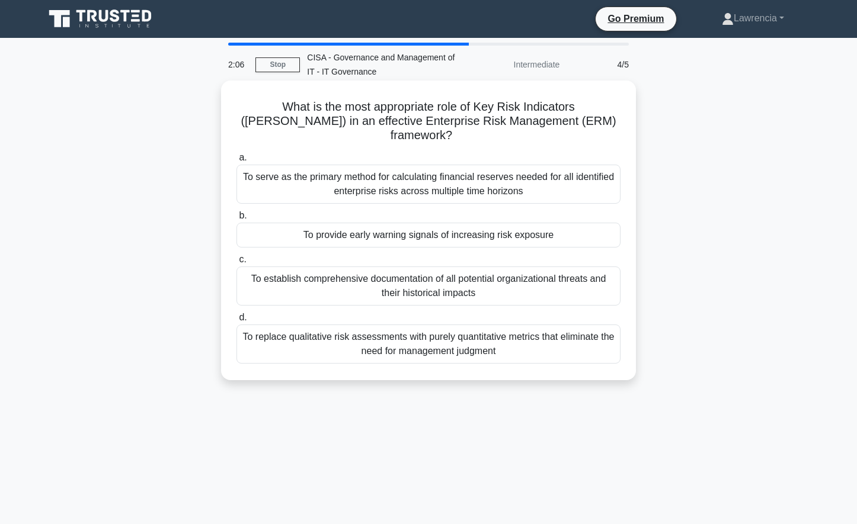
click at [369, 276] on div "To establish comprehensive documentation of all potential organizational threat…" at bounding box center [428, 286] width 384 height 39
click at [236, 264] on input "c. To establish comprehensive documentation of all potential organizational thr…" at bounding box center [236, 260] width 0 height 8
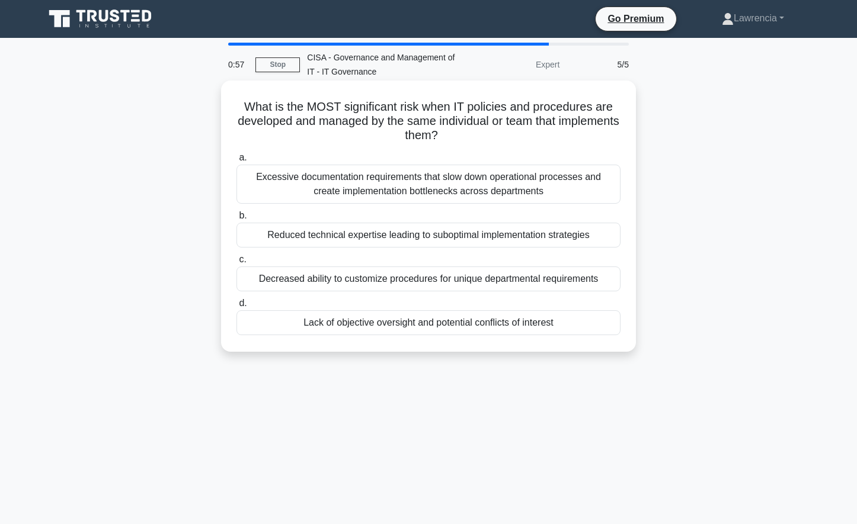
click at [390, 331] on div "Lack of objective oversight and potential conflicts of interest" at bounding box center [428, 322] width 384 height 25
click at [236, 308] on input "d. Lack of objective oversight and potential conflicts of interest" at bounding box center [236, 304] width 0 height 8
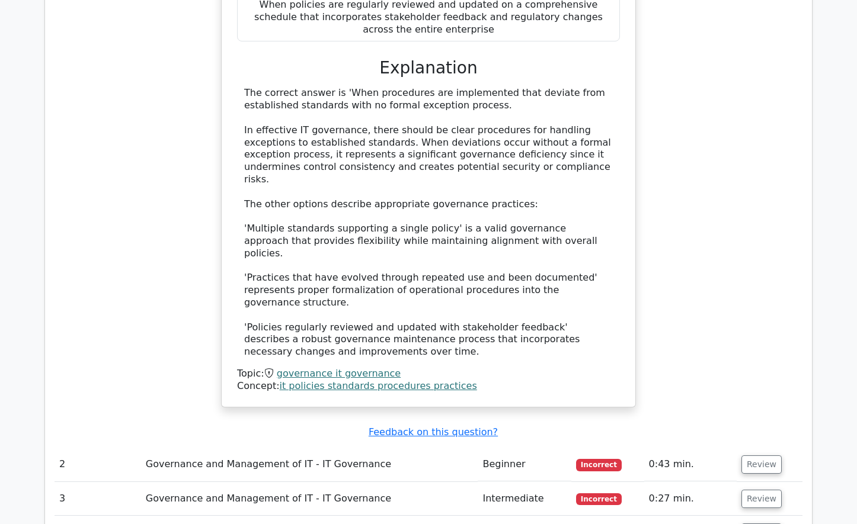
scroll to position [1244, 0]
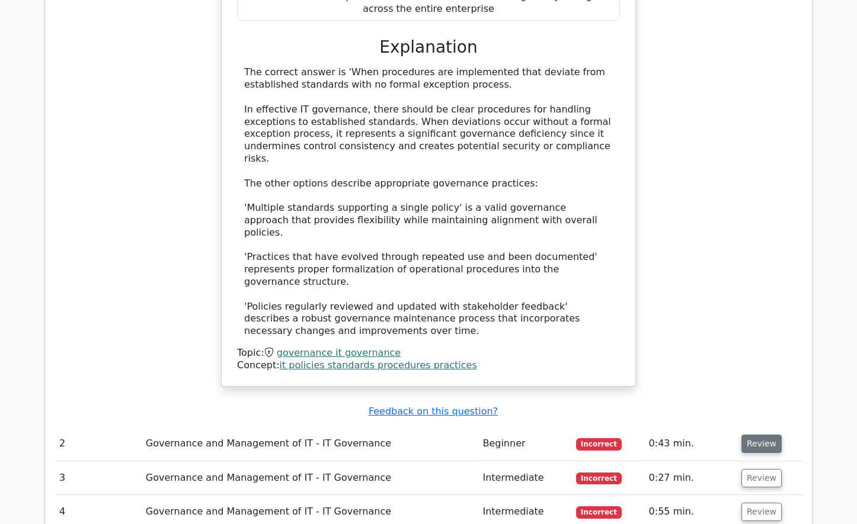
click at [744, 435] on button "Review" at bounding box center [761, 444] width 40 height 18
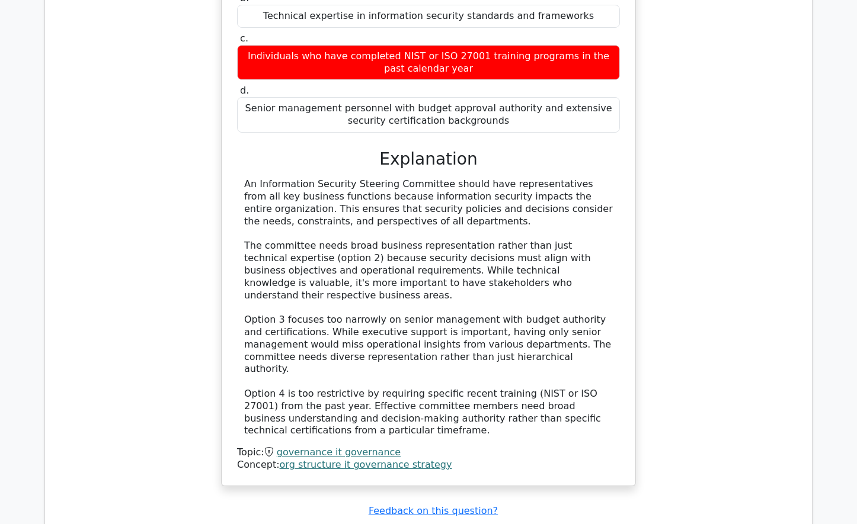
scroll to position [1837, 0]
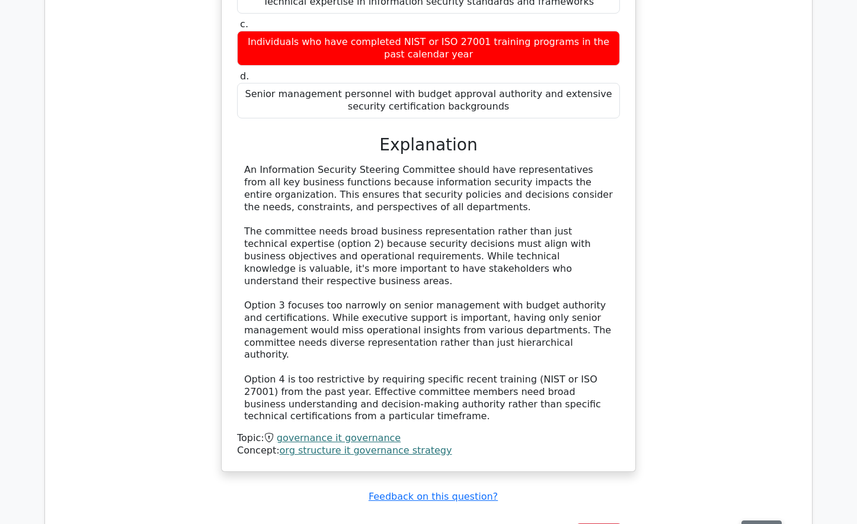
click at [749, 521] on button "Review" at bounding box center [761, 530] width 40 height 18
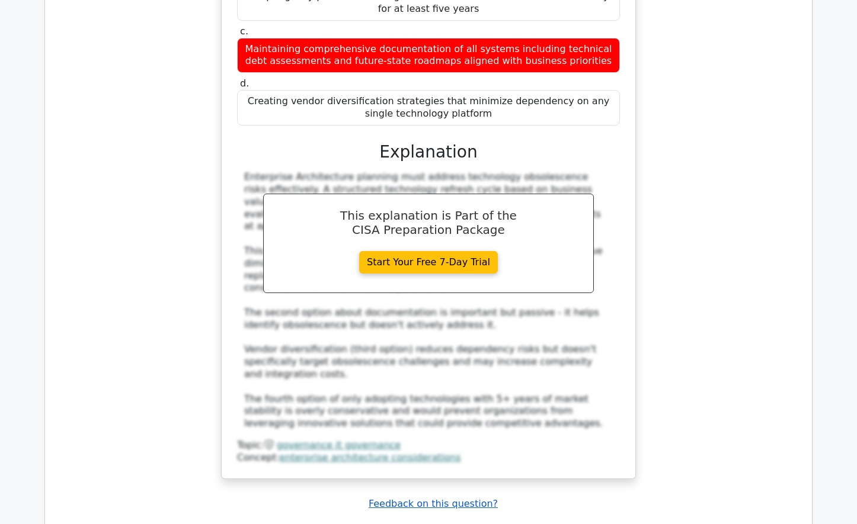
scroll to position [2548, 0]
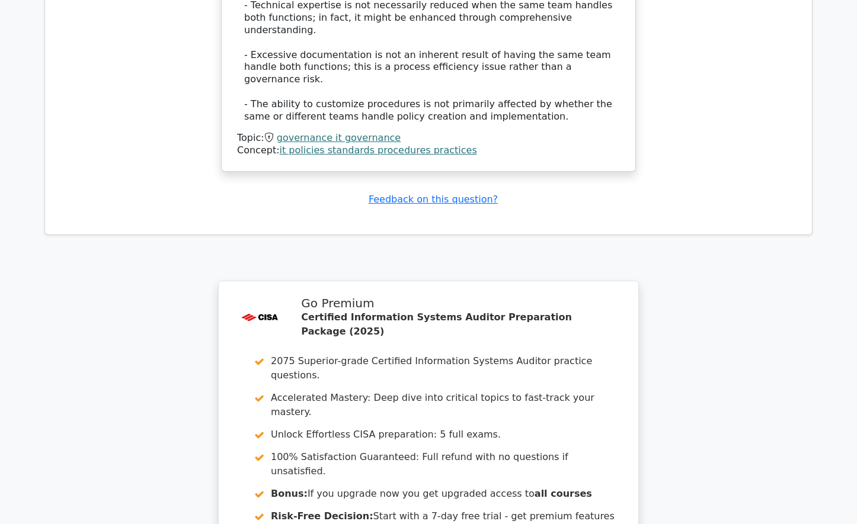
scroll to position [3574, 0]
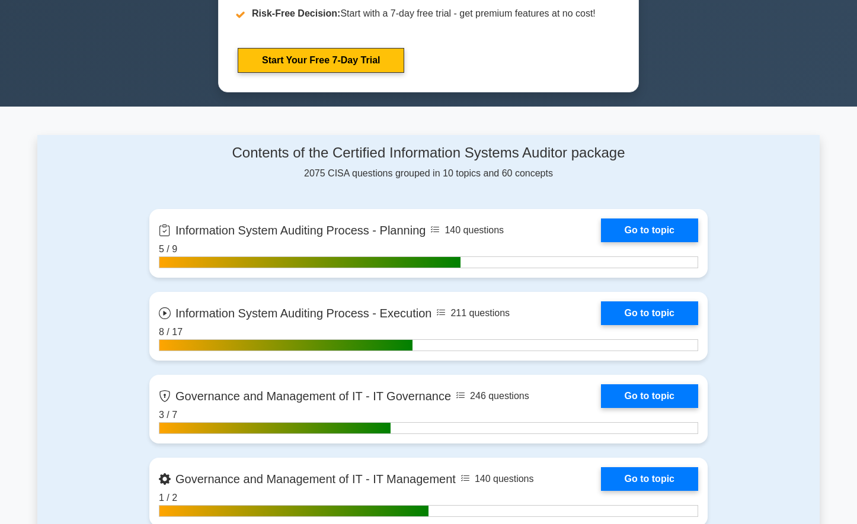
scroll to position [770, 0]
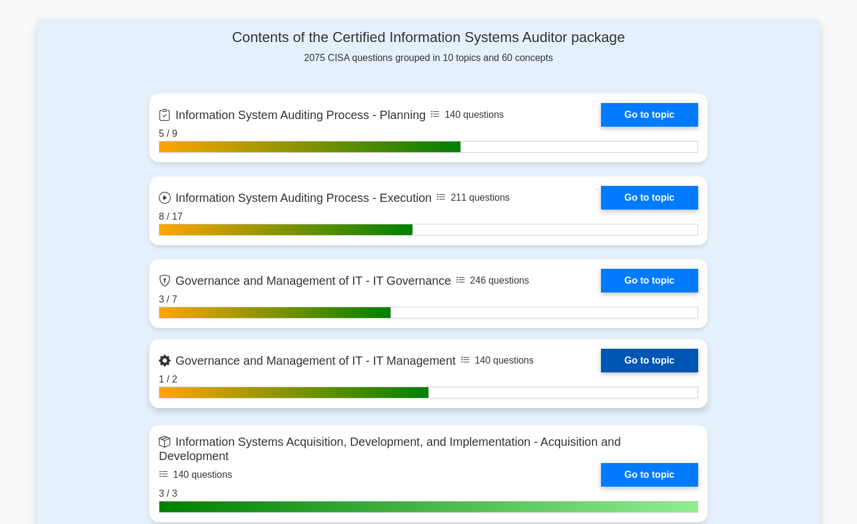
click at [601, 373] on link "Go to topic" at bounding box center [649, 361] width 97 height 24
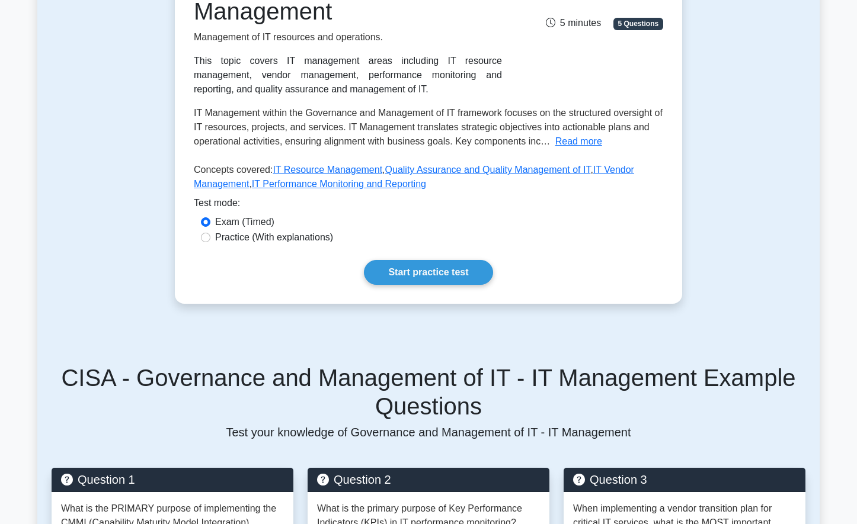
scroll to position [237, 0]
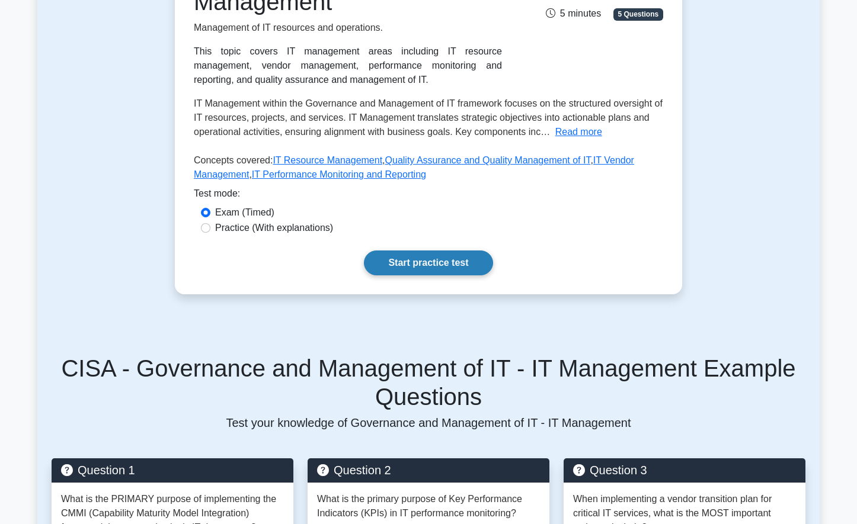
click at [395, 255] on link "Start practice test" at bounding box center [428, 263] width 129 height 25
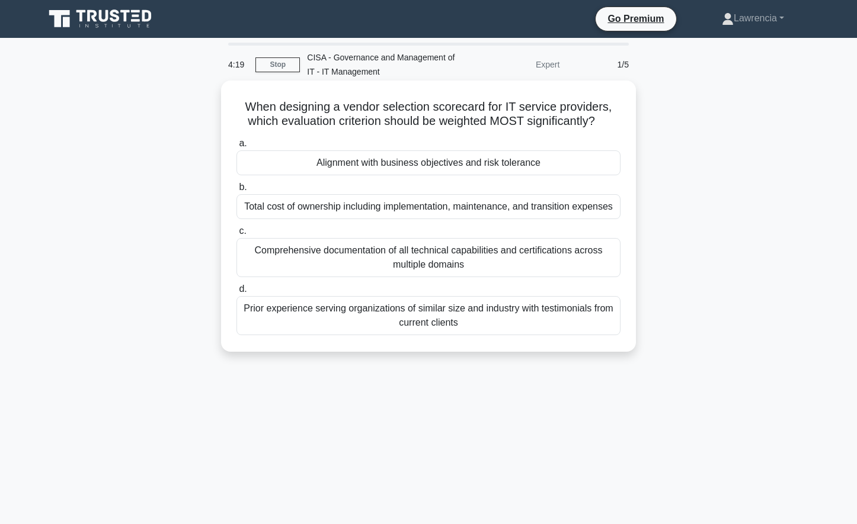
click at [364, 316] on div "Prior experience serving organizations of similar size and industry with testim…" at bounding box center [428, 315] width 384 height 39
click at [236, 293] on input "d. Prior experience serving organizations of similar size and industry with tes…" at bounding box center [236, 290] width 0 height 8
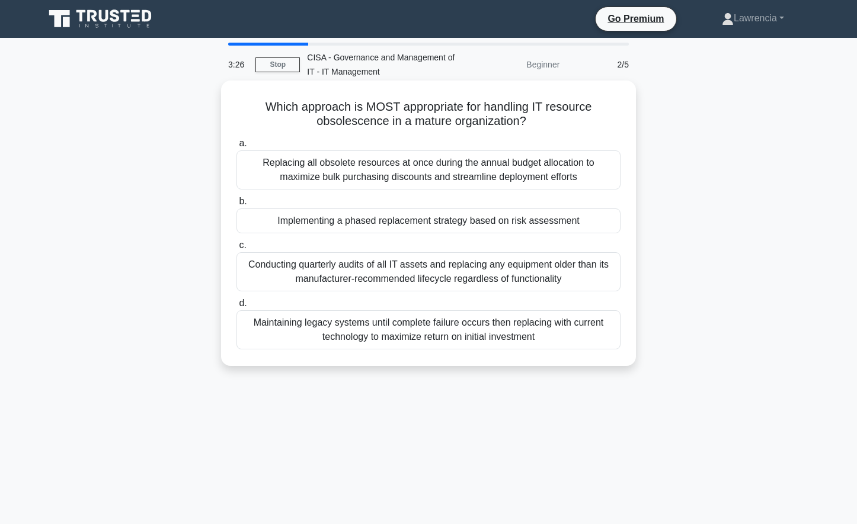
click at [395, 225] on div "Implementing a phased replacement strategy based on risk assessment" at bounding box center [428, 221] width 384 height 25
click at [236, 206] on input "b. Implementing a phased replacement strategy based on risk assessment" at bounding box center [236, 202] width 0 height 8
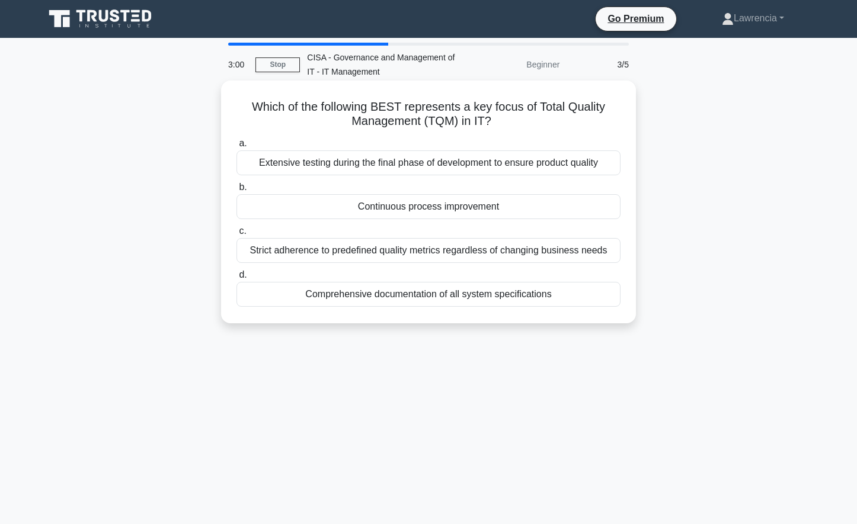
click at [389, 213] on div "Continuous process improvement" at bounding box center [428, 206] width 384 height 25
click at [236, 191] on input "b. Continuous process improvement" at bounding box center [236, 188] width 0 height 8
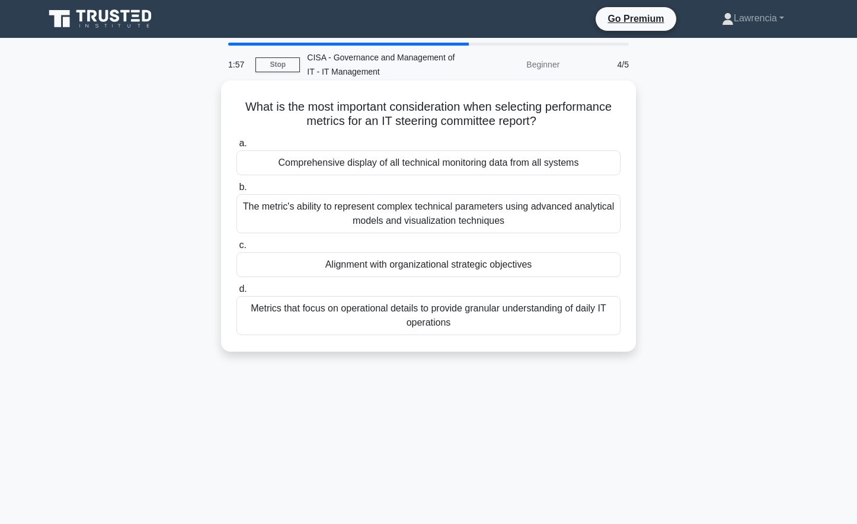
click at [389, 265] on div "Alignment with organizational strategic objectives" at bounding box center [428, 264] width 384 height 25
click at [236, 249] on input "c. Alignment with organizational strategic objectives" at bounding box center [236, 246] width 0 height 8
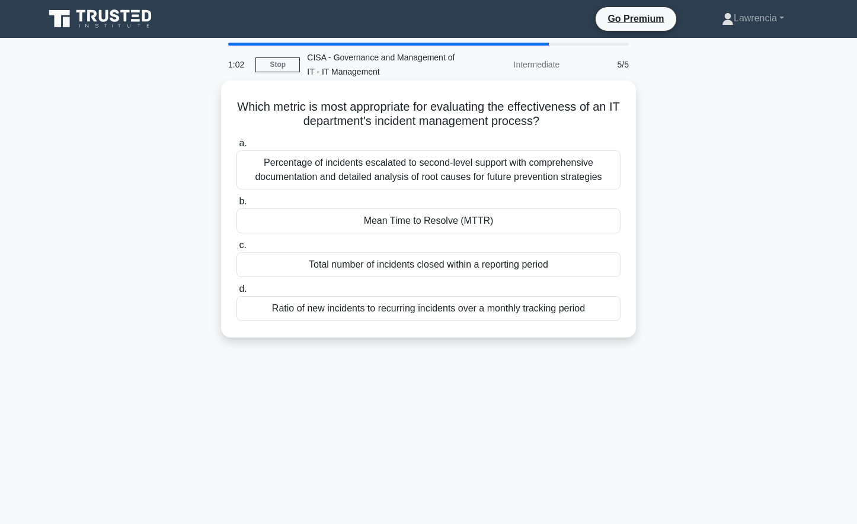
click at [447, 226] on div "Mean Time to Resolve (MTTR)" at bounding box center [428, 221] width 384 height 25
click at [236, 206] on input "b. Mean Time to Resolve (MTTR)" at bounding box center [236, 202] width 0 height 8
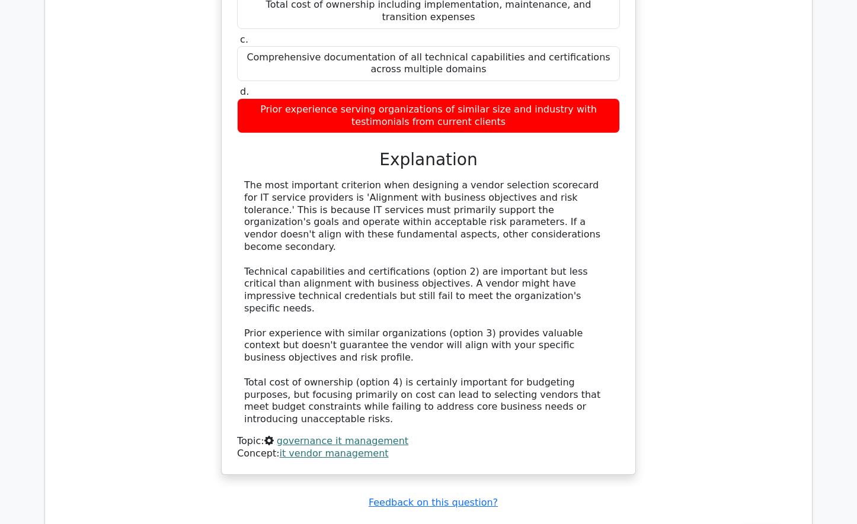
scroll to position [1244, 0]
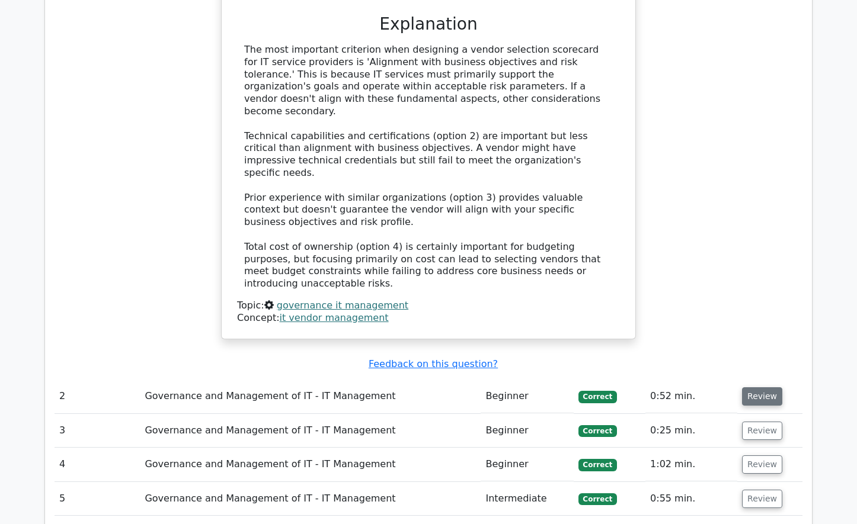
click at [748, 388] on button "Review" at bounding box center [762, 397] width 40 height 18
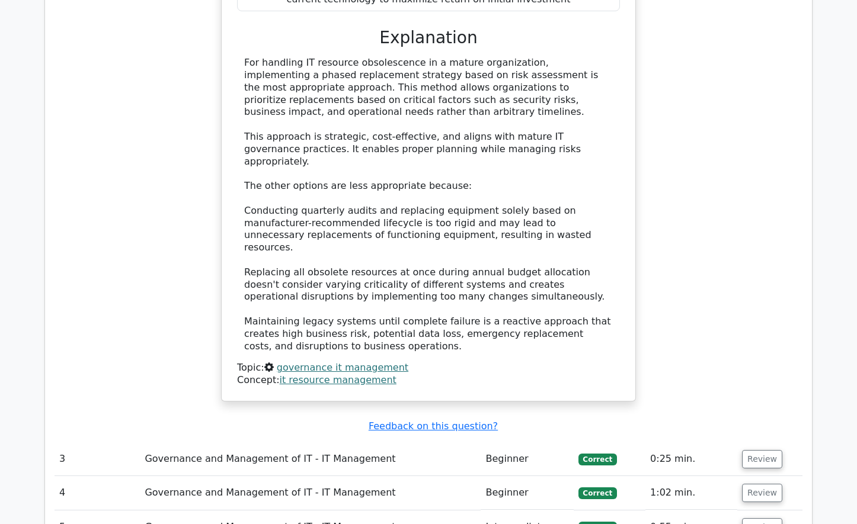
scroll to position [1896, 0]
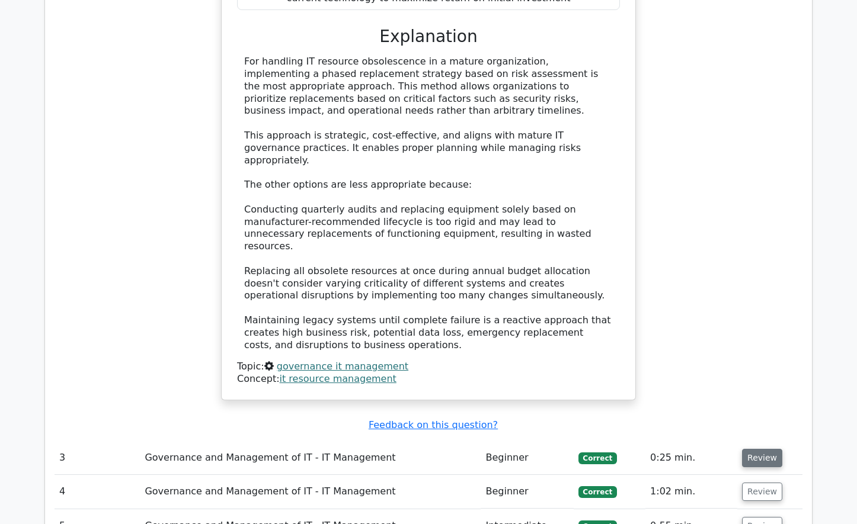
click at [761, 449] on button "Review" at bounding box center [762, 458] width 40 height 18
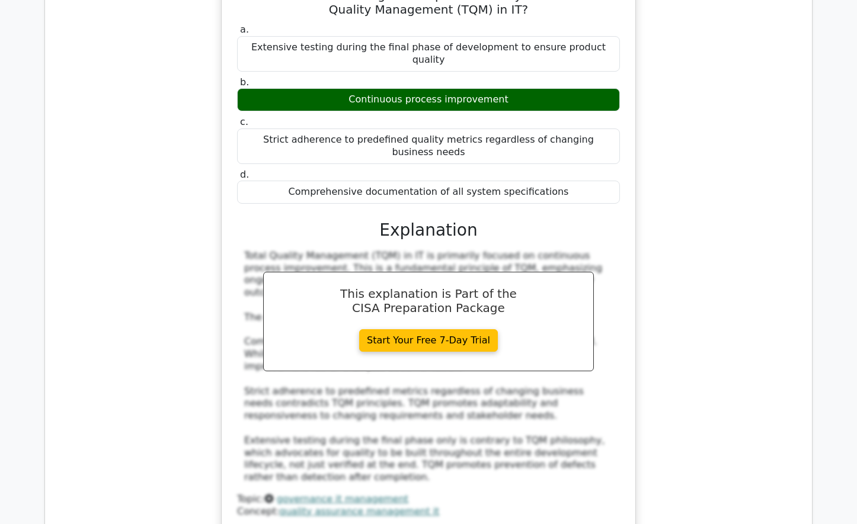
scroll to position [2429, 0]
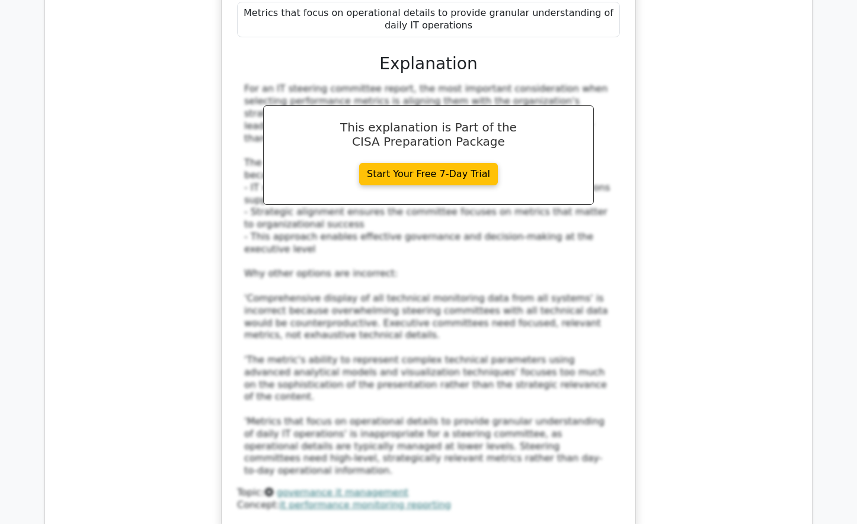
scroll to position [3259, 0]
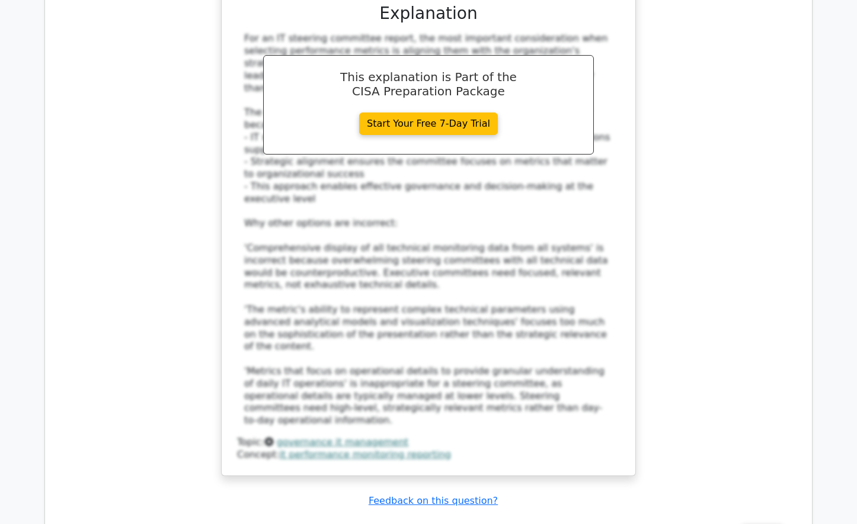
click at [773, 524] on button "Review" at bounding box center [762, 533] width 40 height 18
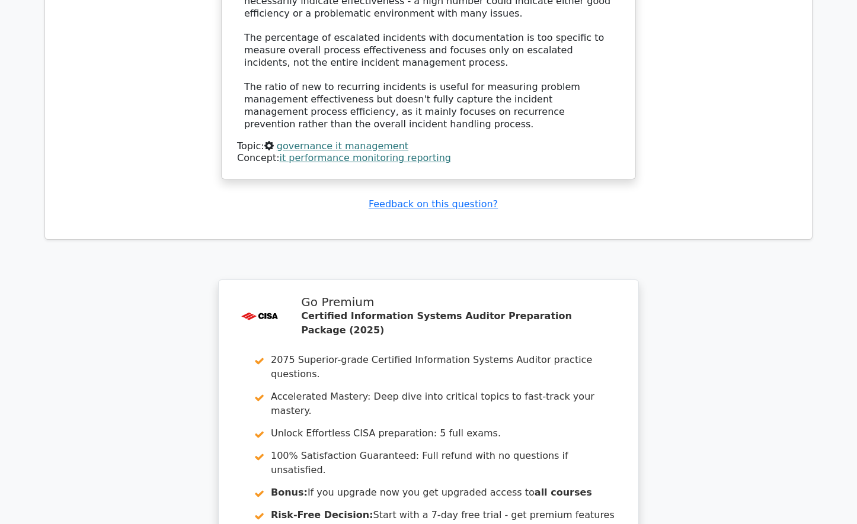
scroll to position [4212, 0]
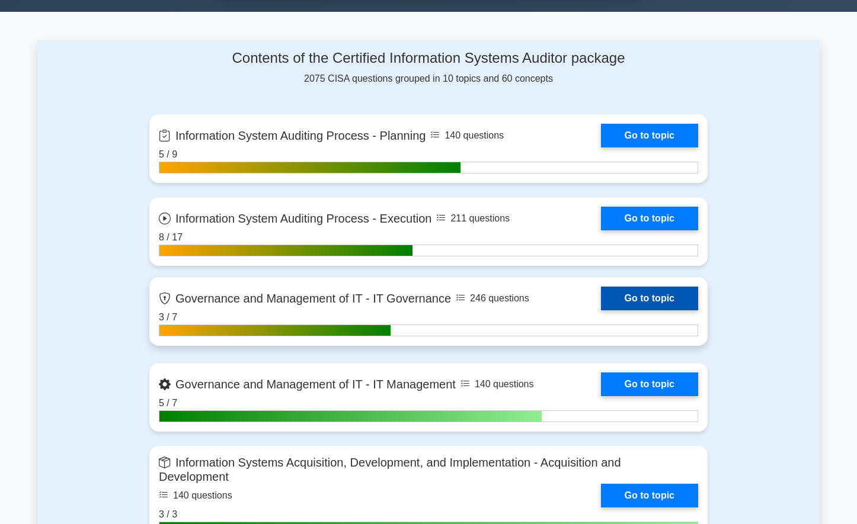
scroll to position [770, 0]
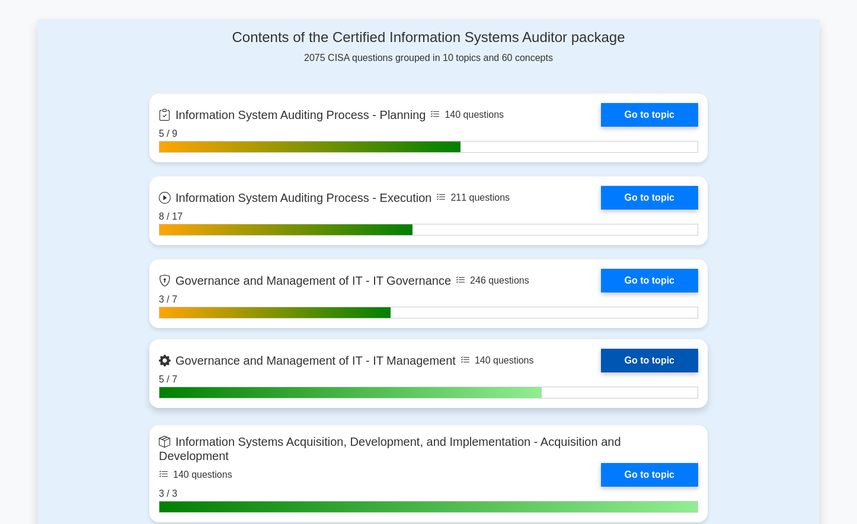
click at [601, 373] on link "Go to topic" at bounding box center [649, 361] width 97 height 24
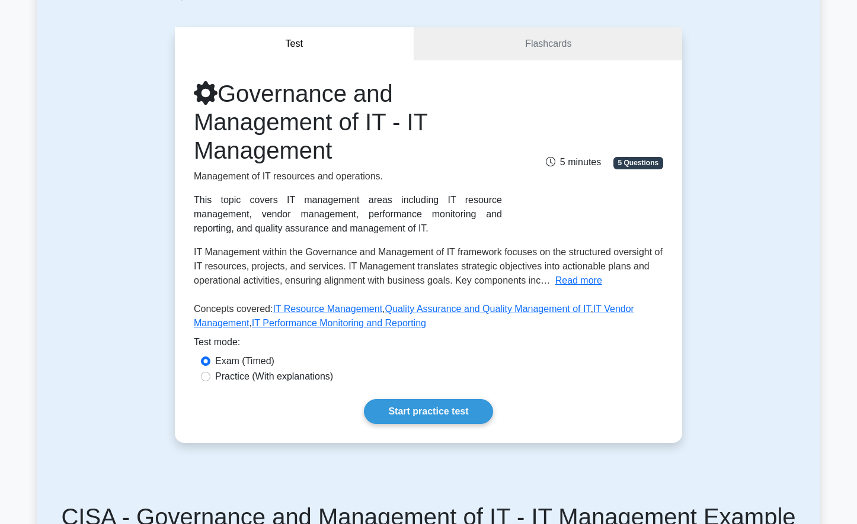
scroll to position [59, 0]
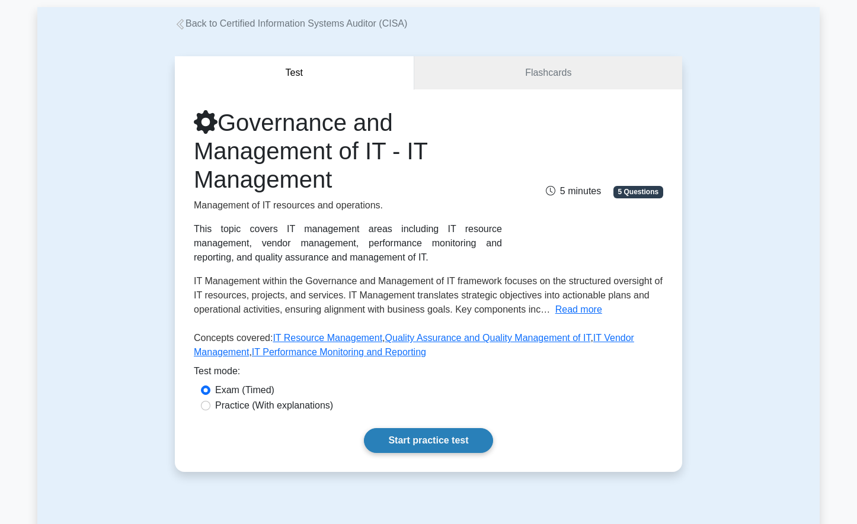
click at [403, 441] on link "Start practice test" at bounding box center [428, 440] width 129 height 25
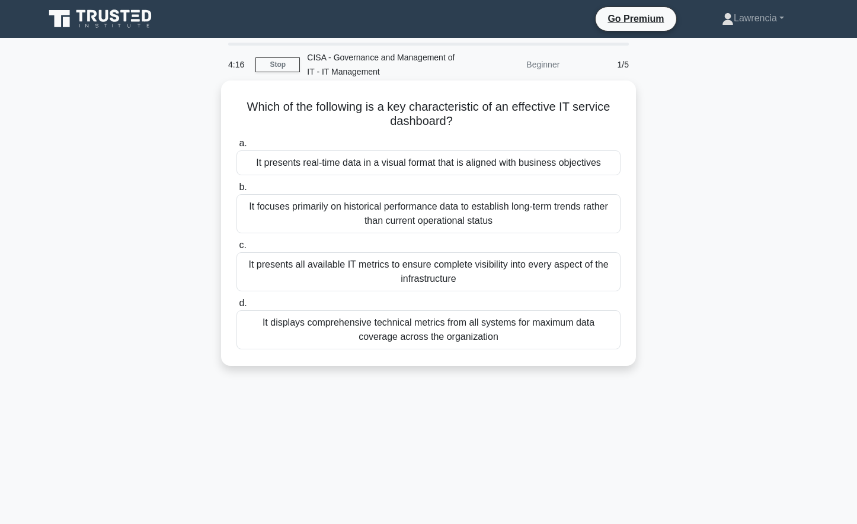
click at [305, 171] on div "It presents real-time data in a visual format that is aligned with business obj…" at bounding box center [428, 163] width 384 height 25
click at [236, 148] on input "a. It presents real-time data in a visual format that is aligned with business …" at bounding box center [236, 144] width 0 height 8
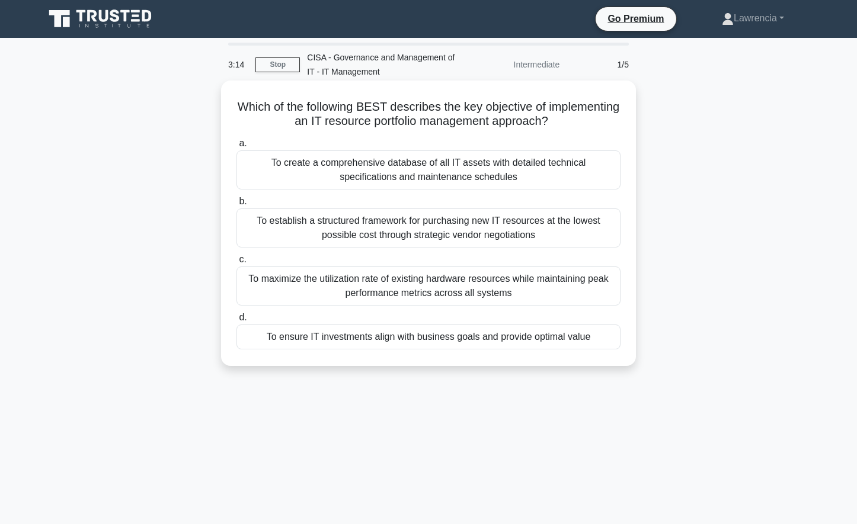
click at [332, 340] on div "To ensure IT investments align with business goals and provide optimal value" at bounding box center [428, 337] width 384 height 25
click at [236, 322] on input "d. To ensure IT investments align with business goals and provide optimal value" at bounding box center [236, 318] width 0 height 8
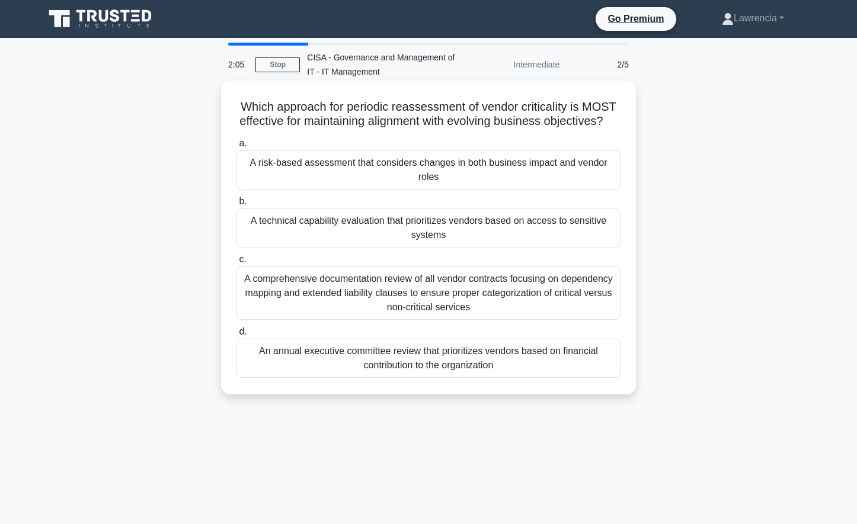
click at [525, 190] on div "A risk-based assessment that considers changes in both business impact and vend…" at bounding box center [428, 170] width 384 height 39
click at [236, 148] on input "a. A risk-based assessment that considers changes in both business impact and v…" at bounding box center [236, 144] width 0 height 8
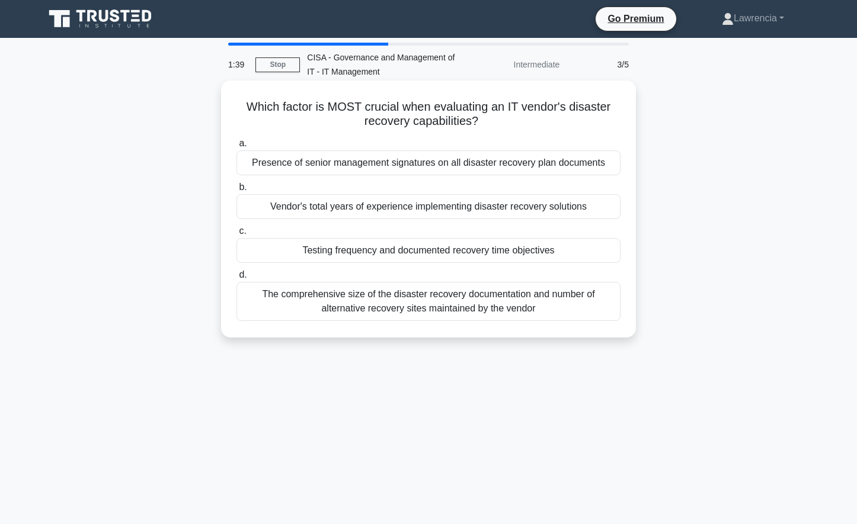
click at [401, 258] on div "Testing frequency and documented recovery time objectives" at bounding box center [428, 250] width 384 height 25
click at [236, 235] on input "c. Testing frequency and documented recovery time objectives" at bounding box center [236, 232] width 0 height 8
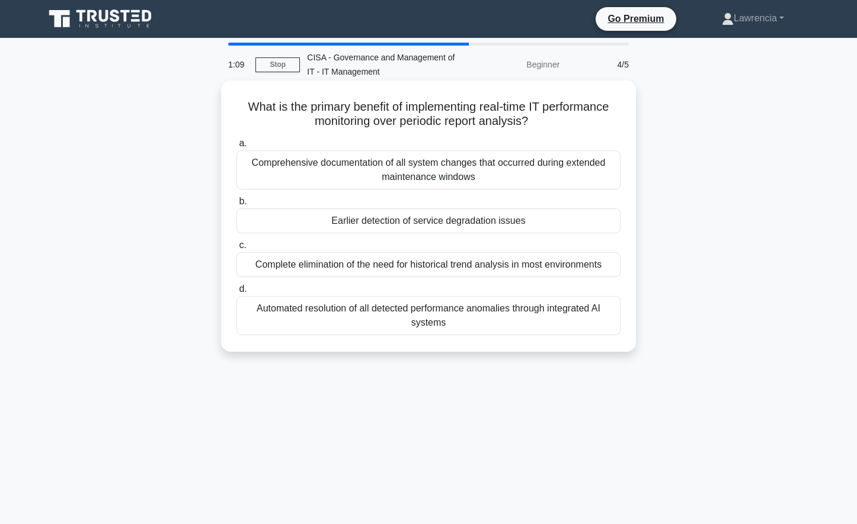
click at [366, 306] on div "Automated resolution of all detected performance anomalies through integrated A…" at bounding box center [428, 315] width 384 height 39
click at [236, 293] on input "d. Automated resolution of all detected performance anomalies through integrate…" at bounding box center [236, 290] width 0 height 8
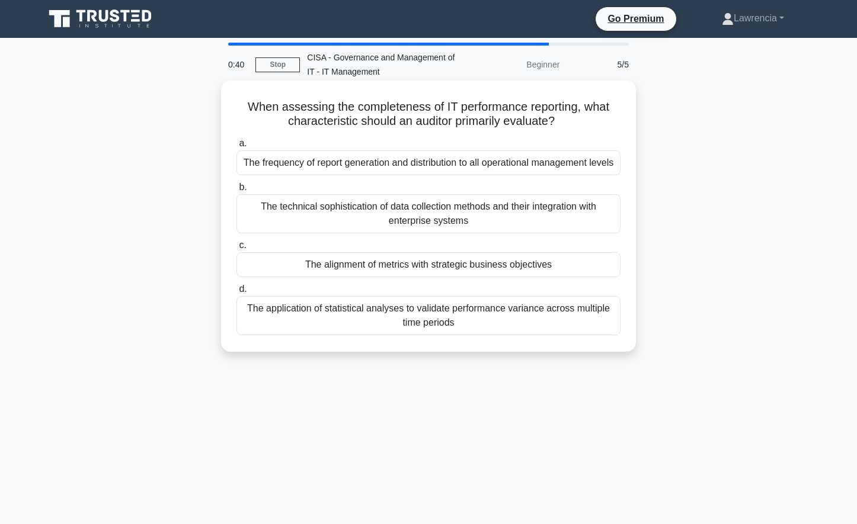
click at [373, 277] on div "The alignment of metrics with strategic business objectives" at bounding box center [428, 264] width 384 height 25
click at [236, 249] on input "c. The alignment of metrics with strategic business objectives" at bounding box center [236, 246] width 0 height 8
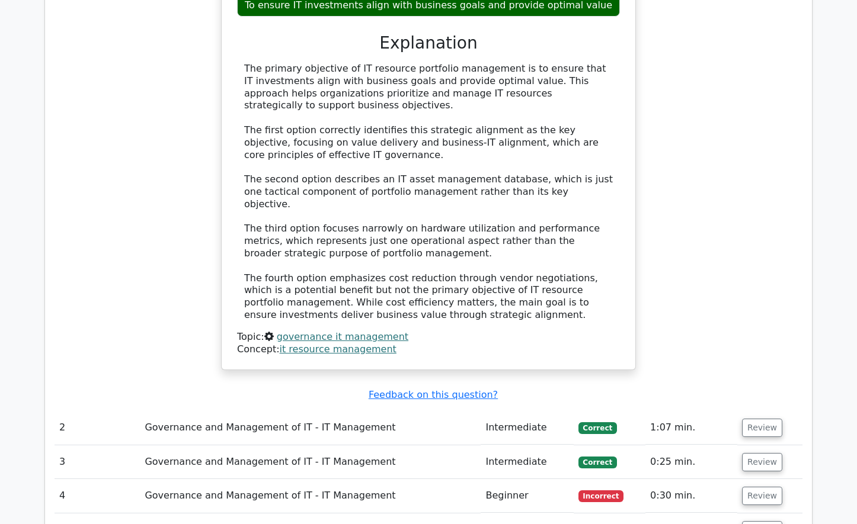
scroll to position [1244, 0]
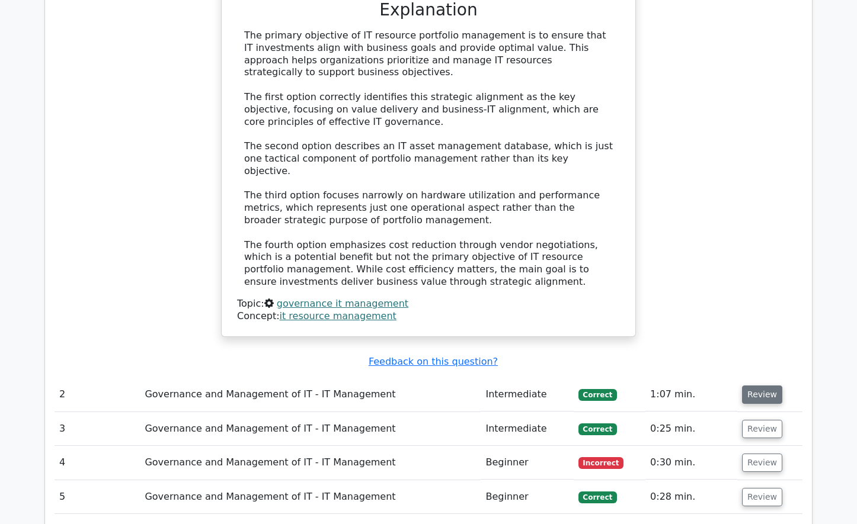
click at [763, 386] on button "Review" at bounding box center [762, 395] width 40 height 18
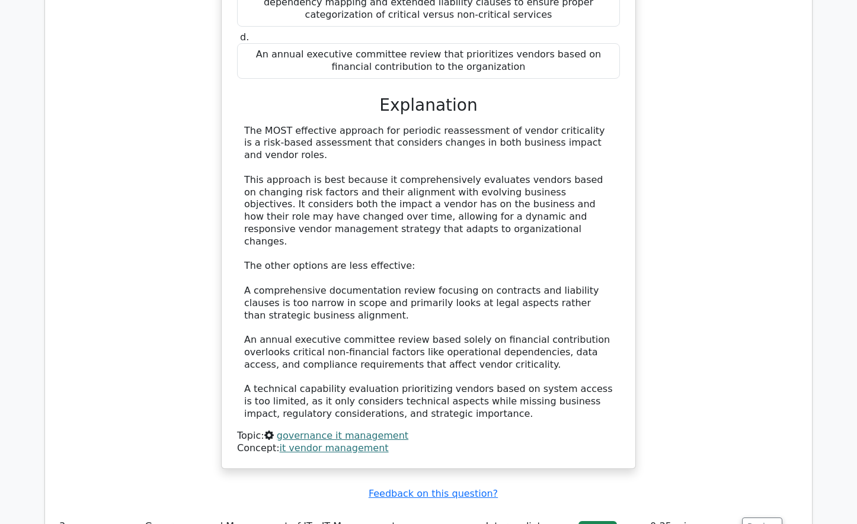
scroll to position [1896, 0]
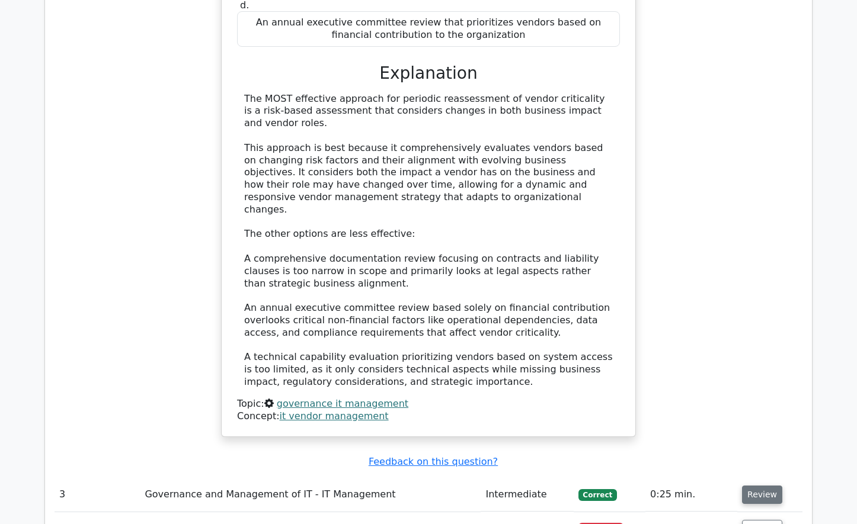
click at [756, 486] on button "Review" at bounding box center [762, 495] width 40 height 18
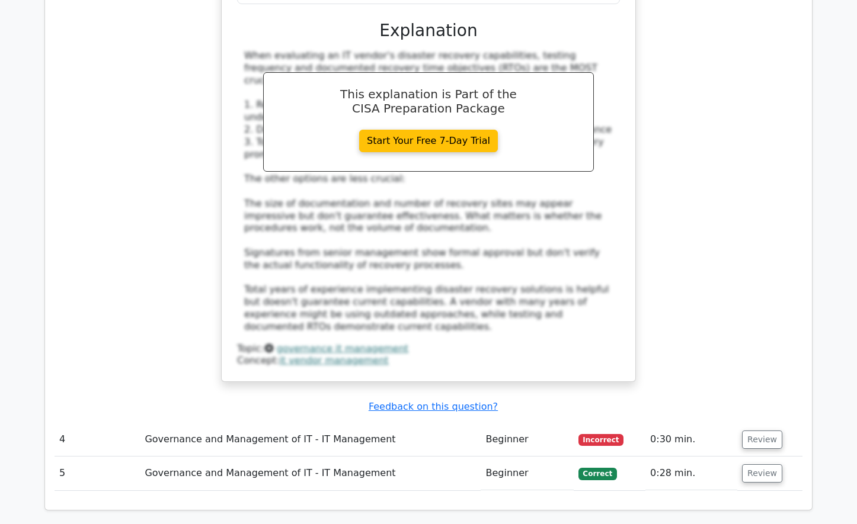
scroll to position [2667, 0]
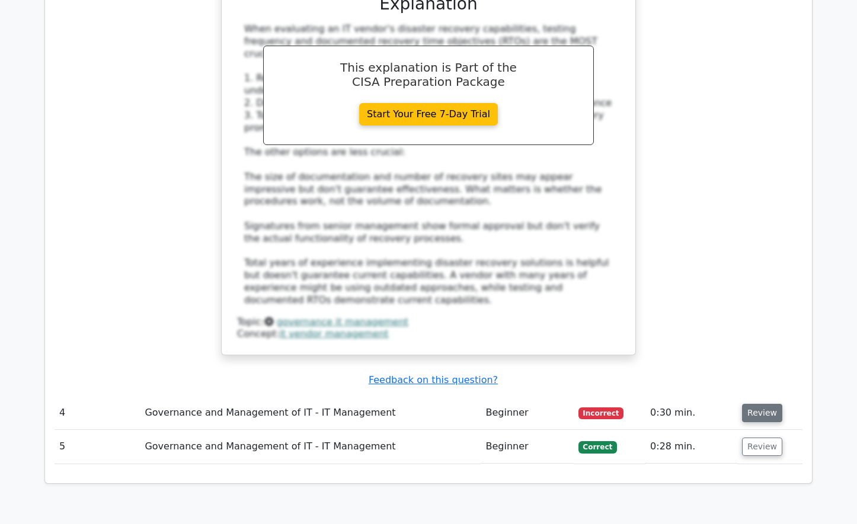
click at [769, 404] on button "Review" at bounding box center [762, 413] width 40 height 18
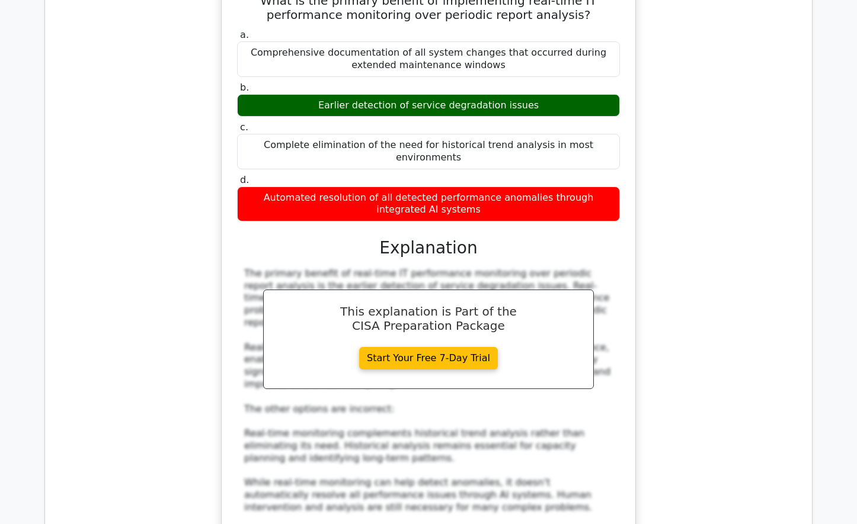
scroll to position [3200, 0]
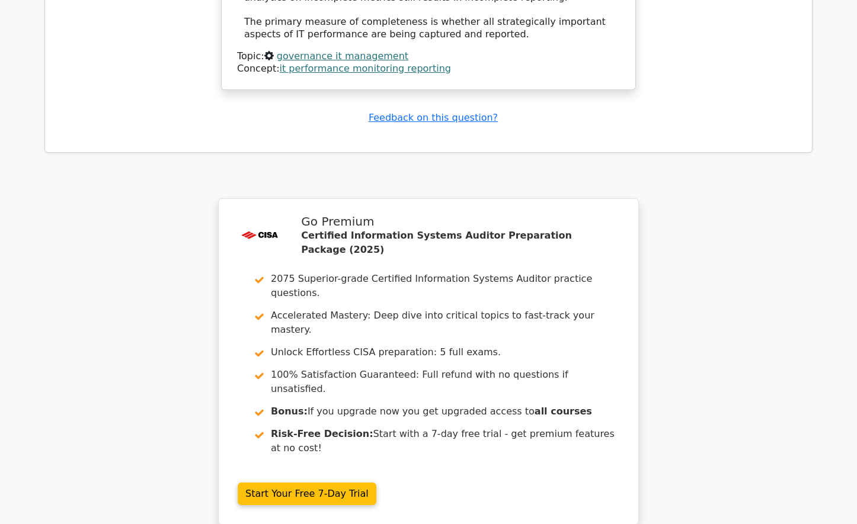
scroll to position [4385, 0]
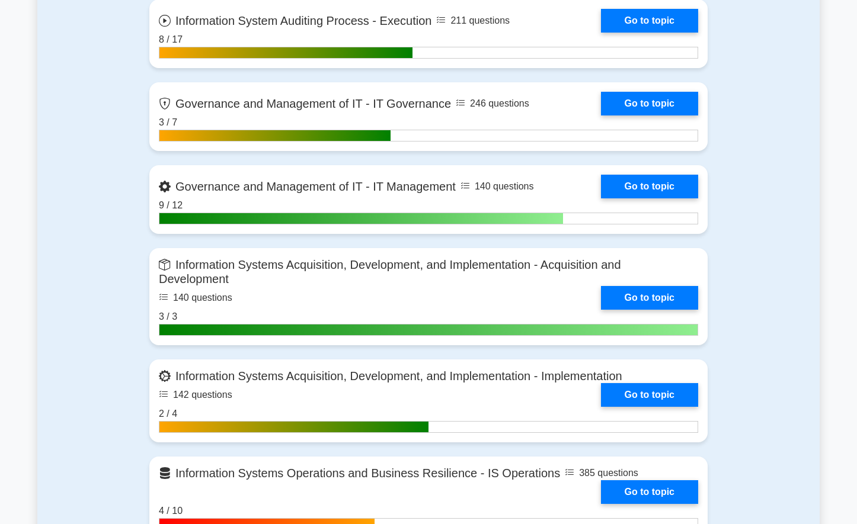
scroll to position [948, 0]
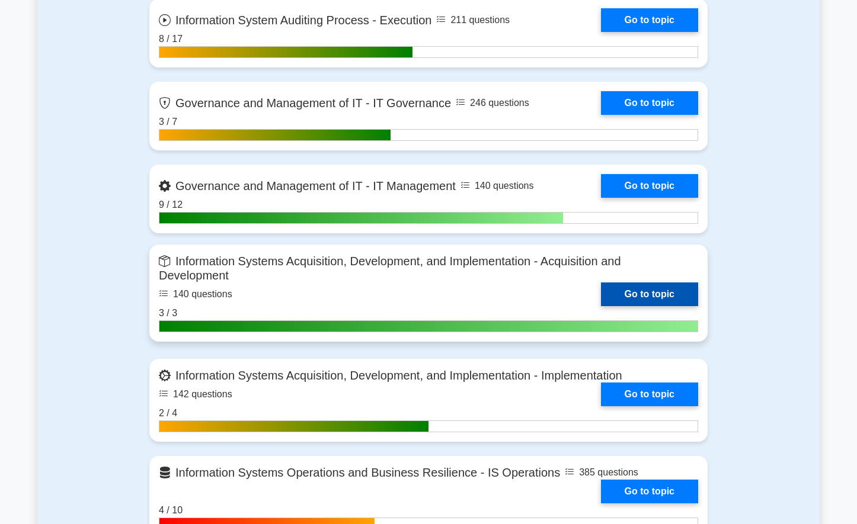
click at [601, 283] on link "Go to topic" at bounding box center [649, 295] width 97 height 24
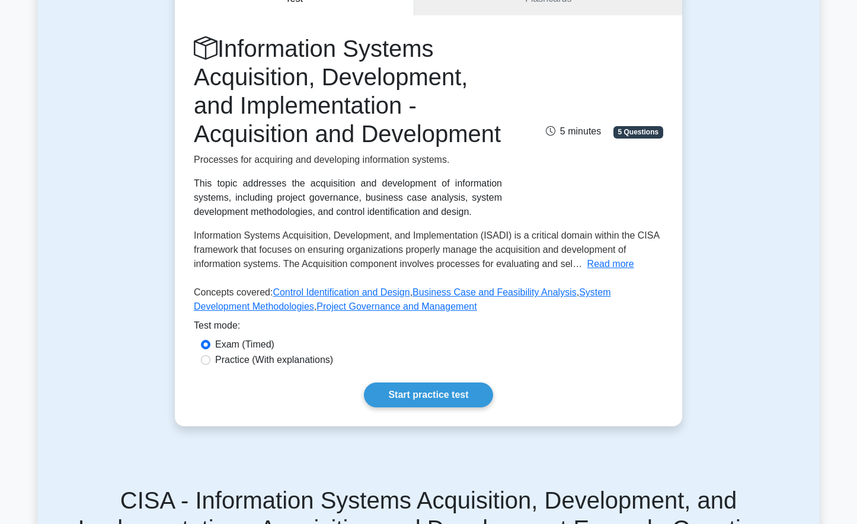
scroll to position [237, 0]
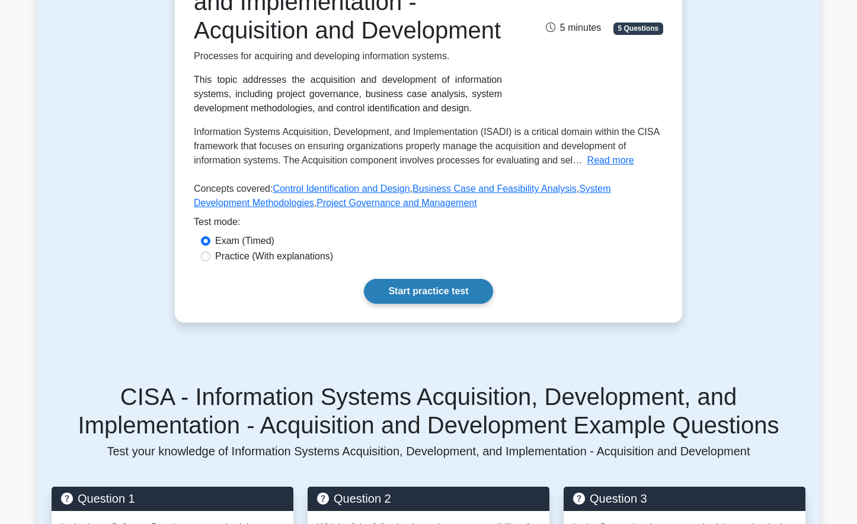
click at [453, 304] on link "Start practice test" at bounding box center [428, 291] width 129 height 25
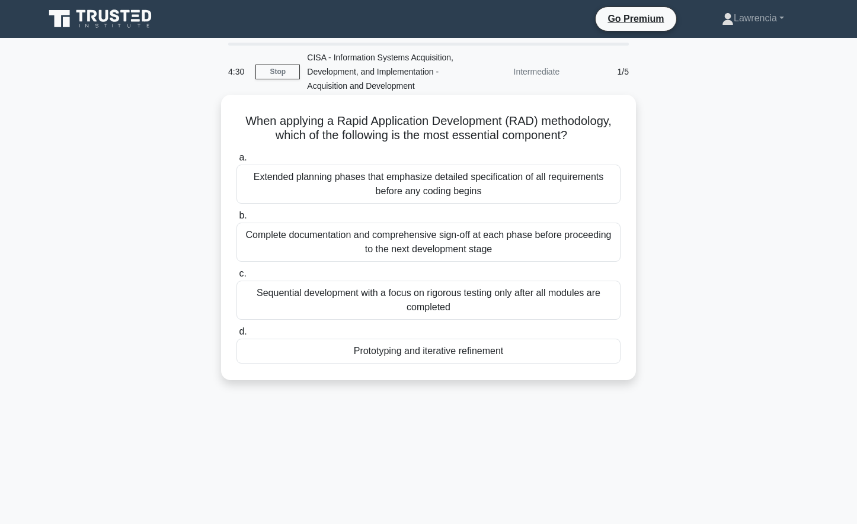
click at [487, 237] on div "Complete documentation and comprehensive sign-off at each phase before proceedi…" at bounding box center [428, 242] width 384 height 39
click at [236, 220] on input "b. Complete documentation and comprehensive sign-off at each phase before proce…" at bounding box center [236, 216] width 0 height 8
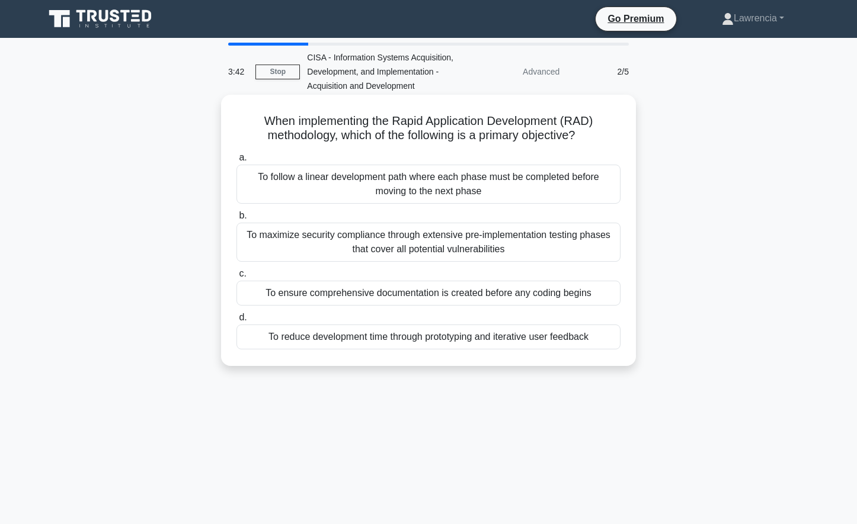
click at [345, 184] on div "To follow a linear development path where each phase must be completed before m…" at bounding box center [428, 184] width 384 height 39
click at [236, 162] on input "a. To follow a linear development path where each phase must be completed befor…" at bounding box center [236, 158] width 0 height 8
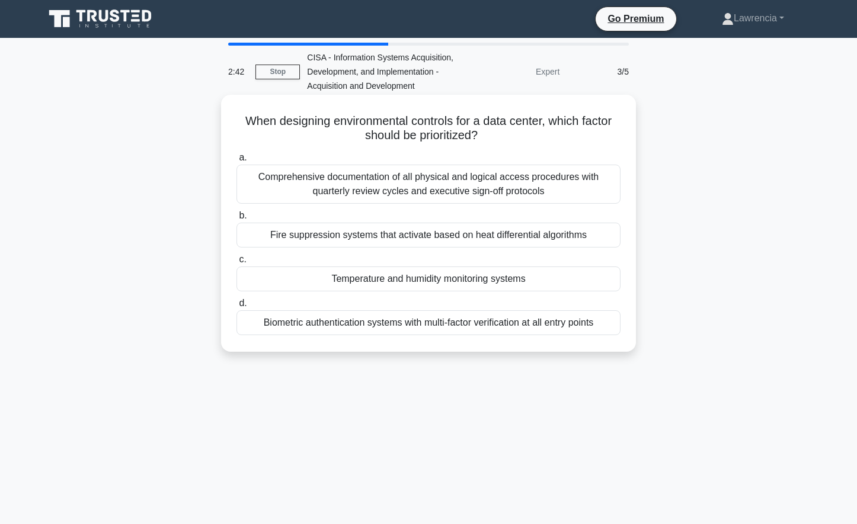
click at [358, 284] on div "Temperature and humidity monitoring systems" at bounding box center [428, 279] width 384 height 25
click at [236, 264] on input "c. Temperature and humidity monitoring systems" at bounding box center [236, 260] width 0 height 8
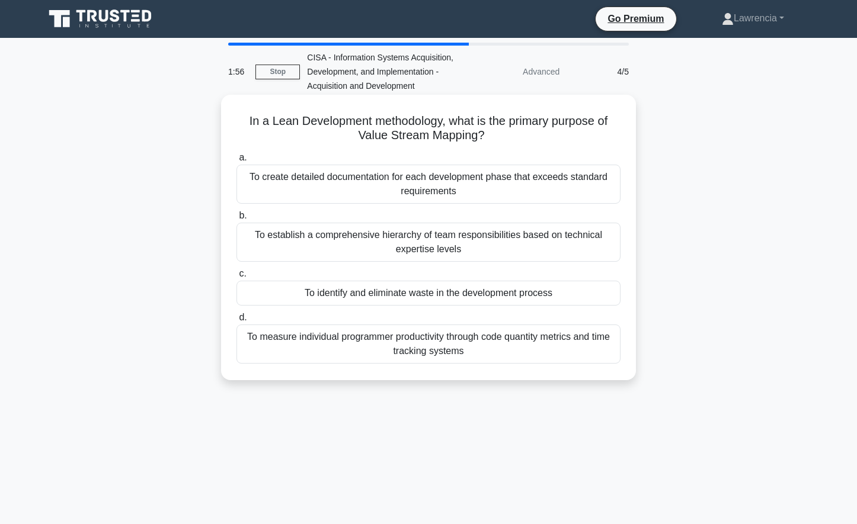
click at [363, 246] on div "To establish a comprehensive hierarchy of team responsibilities based on techni…" at bounding box center [428, 242] width 384 height 39
click at [236, 220] on input "b. To establish a comprehensive hierarchy of team responsibilities based on tec…" at bounding box center [236, 216] width 0 height 8
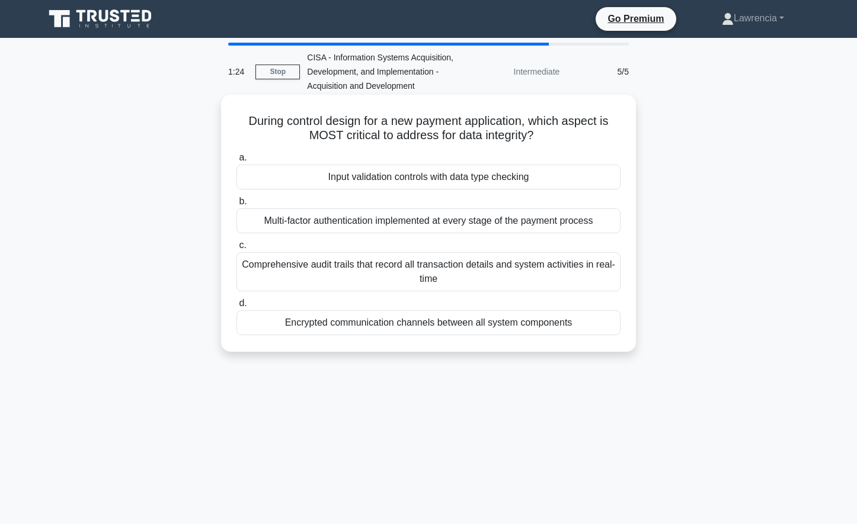
click at [367, 274] on div "Comprehensive audit trails that record all transaction details and system activ…" at bounding box center [428, 271] width 384 height 39
click at [236, 249] on input "c. Comprehensive audit trails that record all transaction details and system ac…" at bounding box center [236, 246] width 0 height 8
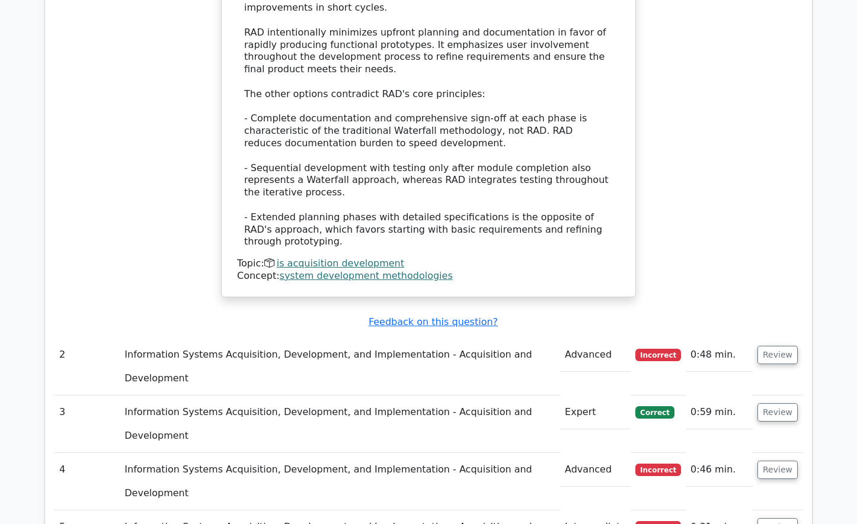
scroll to position [1353, 0]
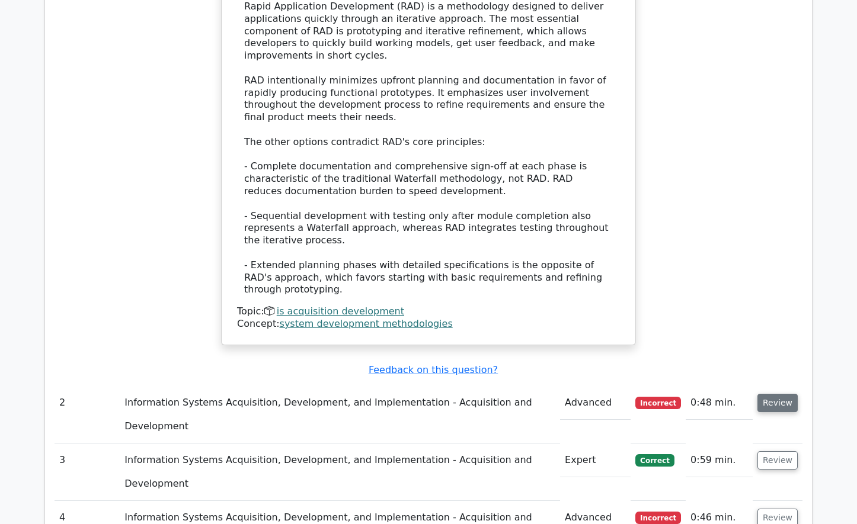
click at [776, 394] on button "Review" at bounding box center [777, 403] width 40 height 18
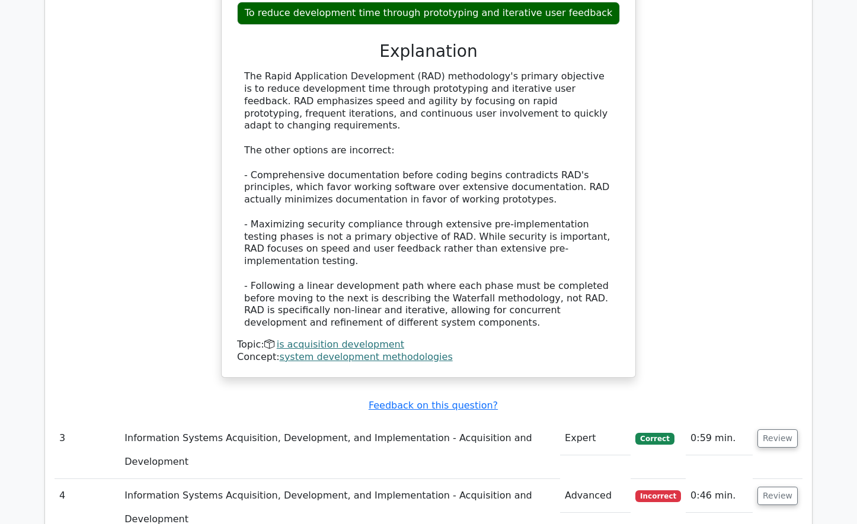
scroll to position [2005, 0]
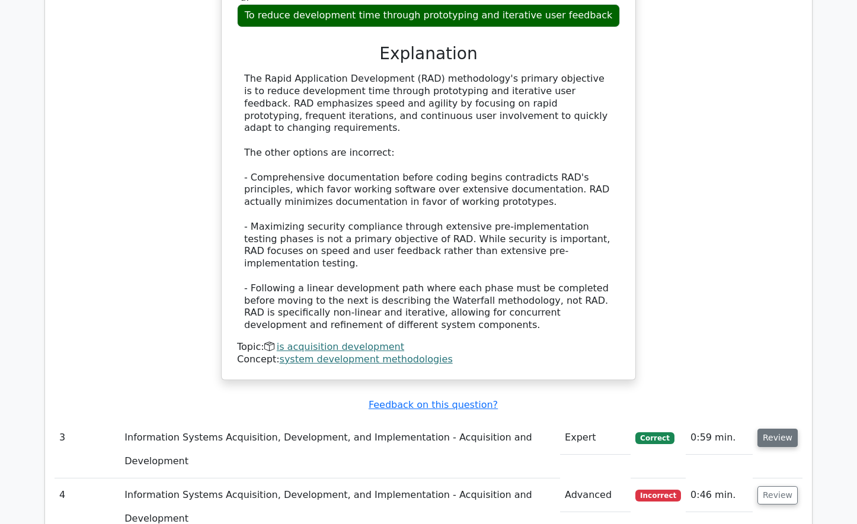
click at [772, 429] on button "Review" at bounding box center [777, 438] width 40 height 18
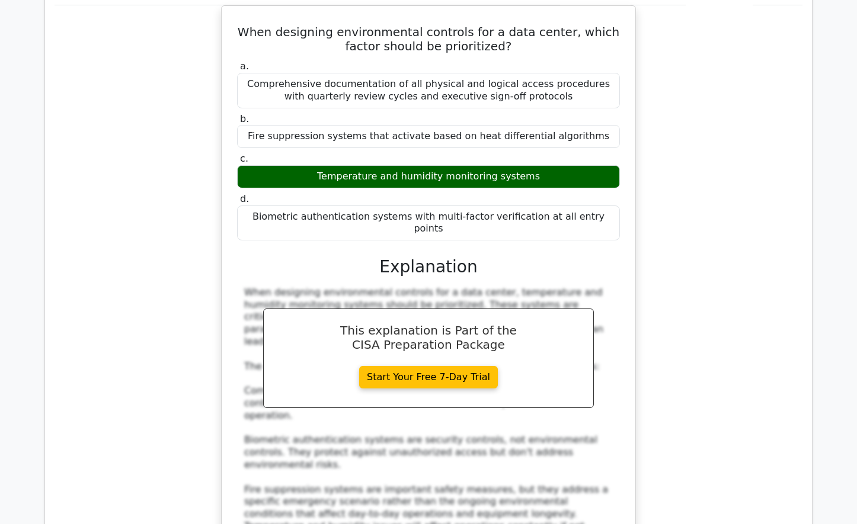
scroll to position [2479, 0]
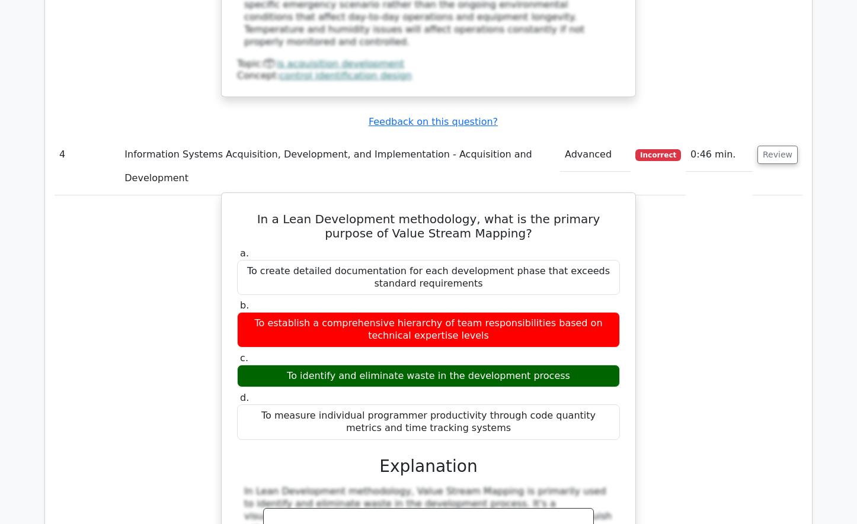
scroll to position [3012, 0]
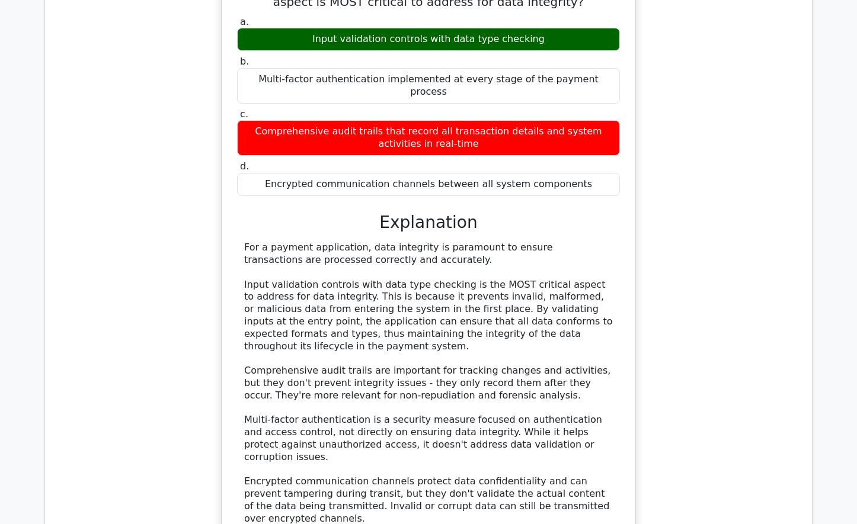
scroll to position [3901, 0]
